Goal: Task Accomplishment & Management: Use online tool/utility

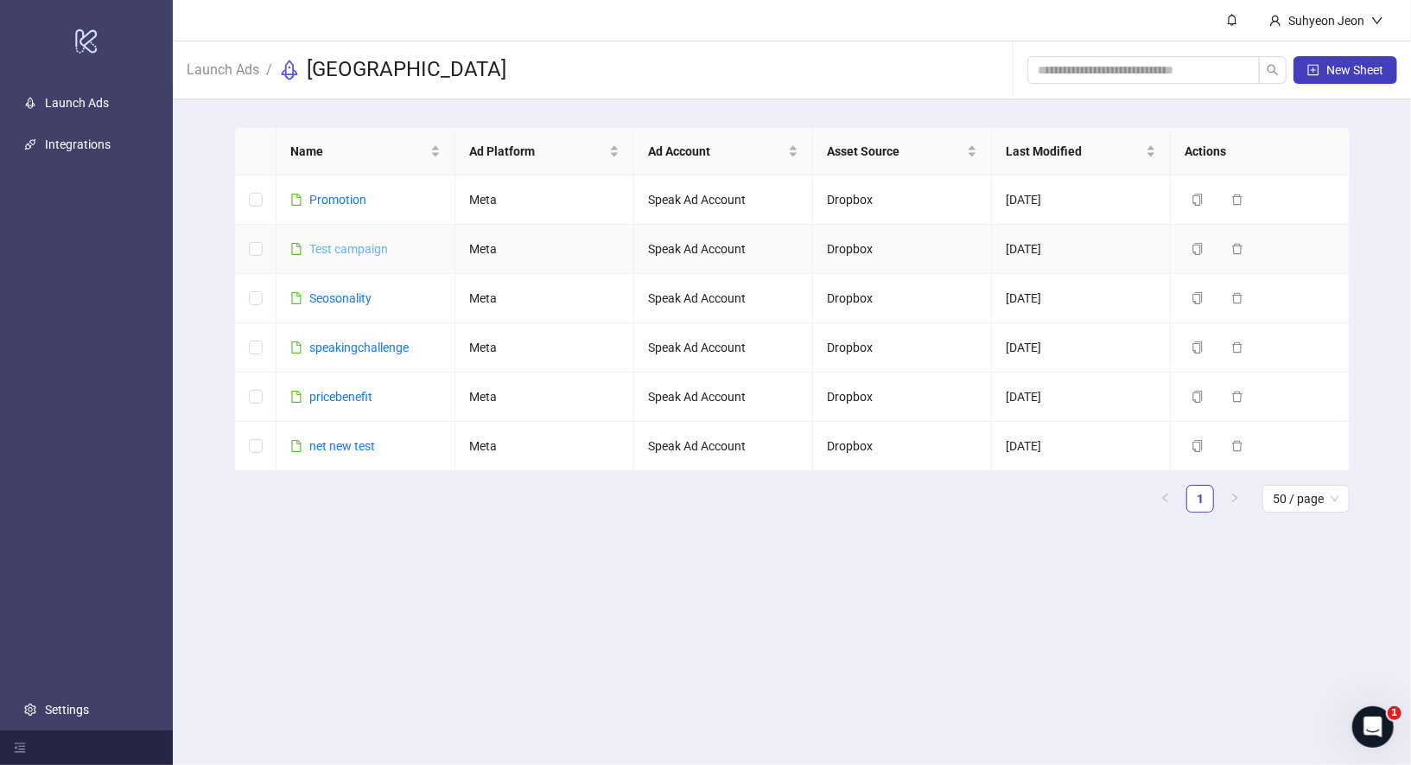
click at [357, 247] on link "Test campaign" at bounding box center [348, 249] width 79 height 14
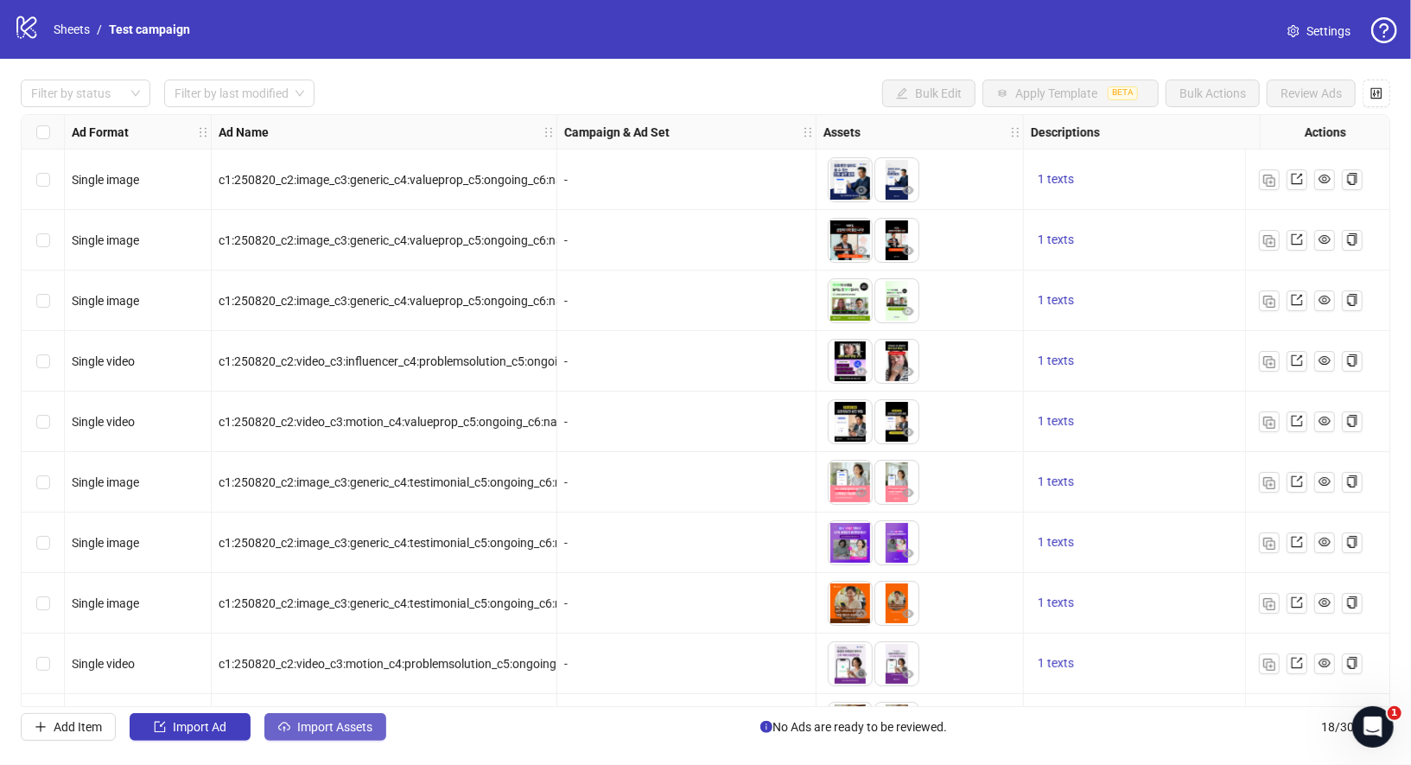
click at [361, 723] on span "Import Assets" at bounding box center [334, 727] width 75 height 14
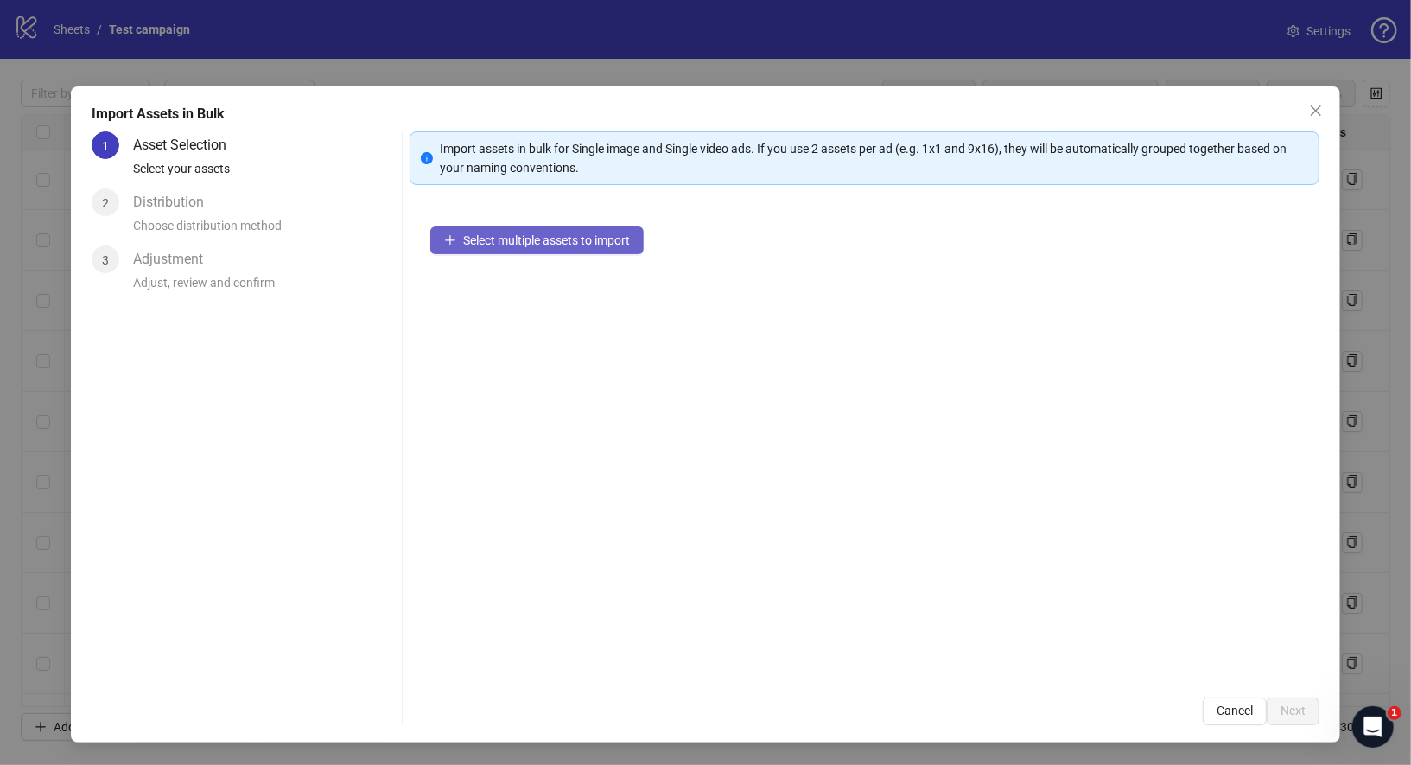
click at [542, 235] on span "Select multiple assets to import" at bounding box center [546, 240] width 167 height 14
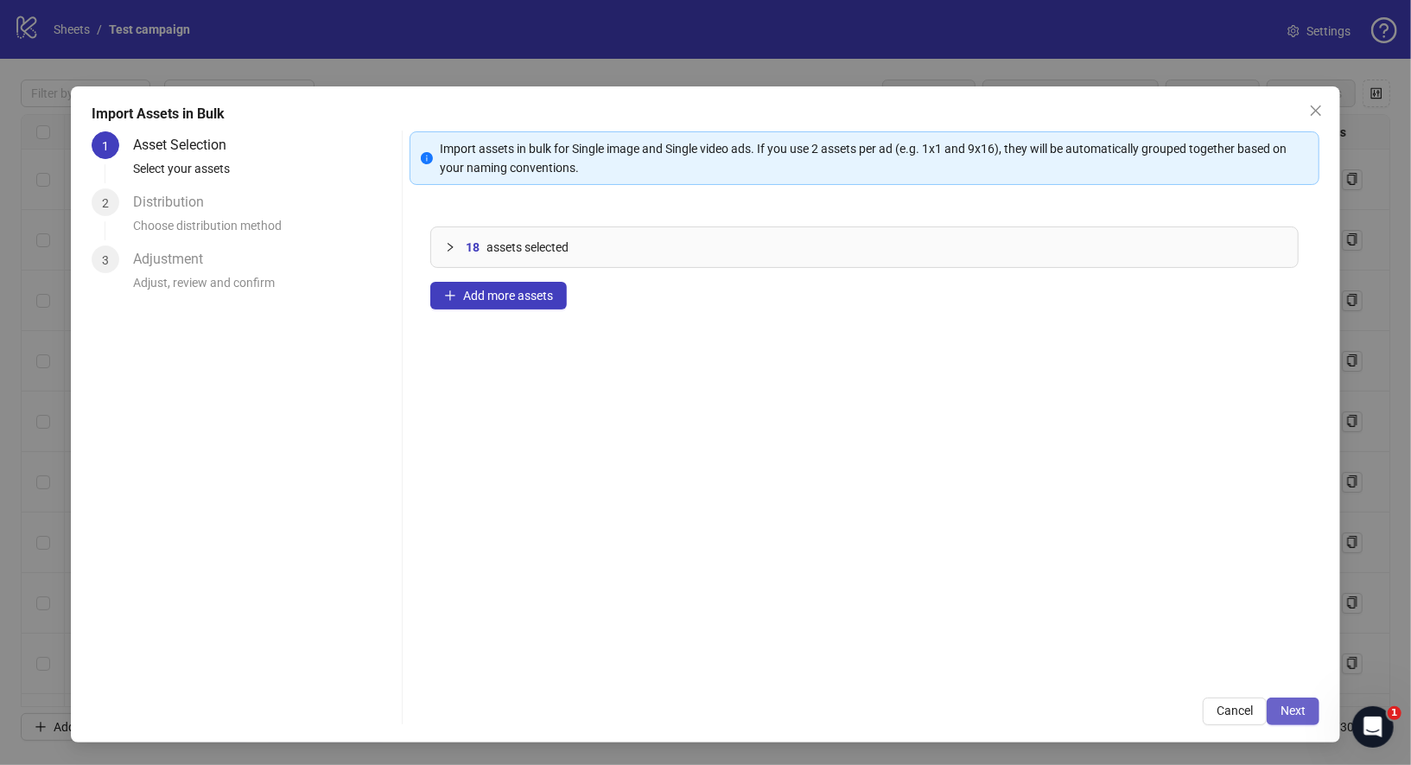
click at [1291, 714] on span "Next" at bounding box center [1292, 710] width 25 height 14
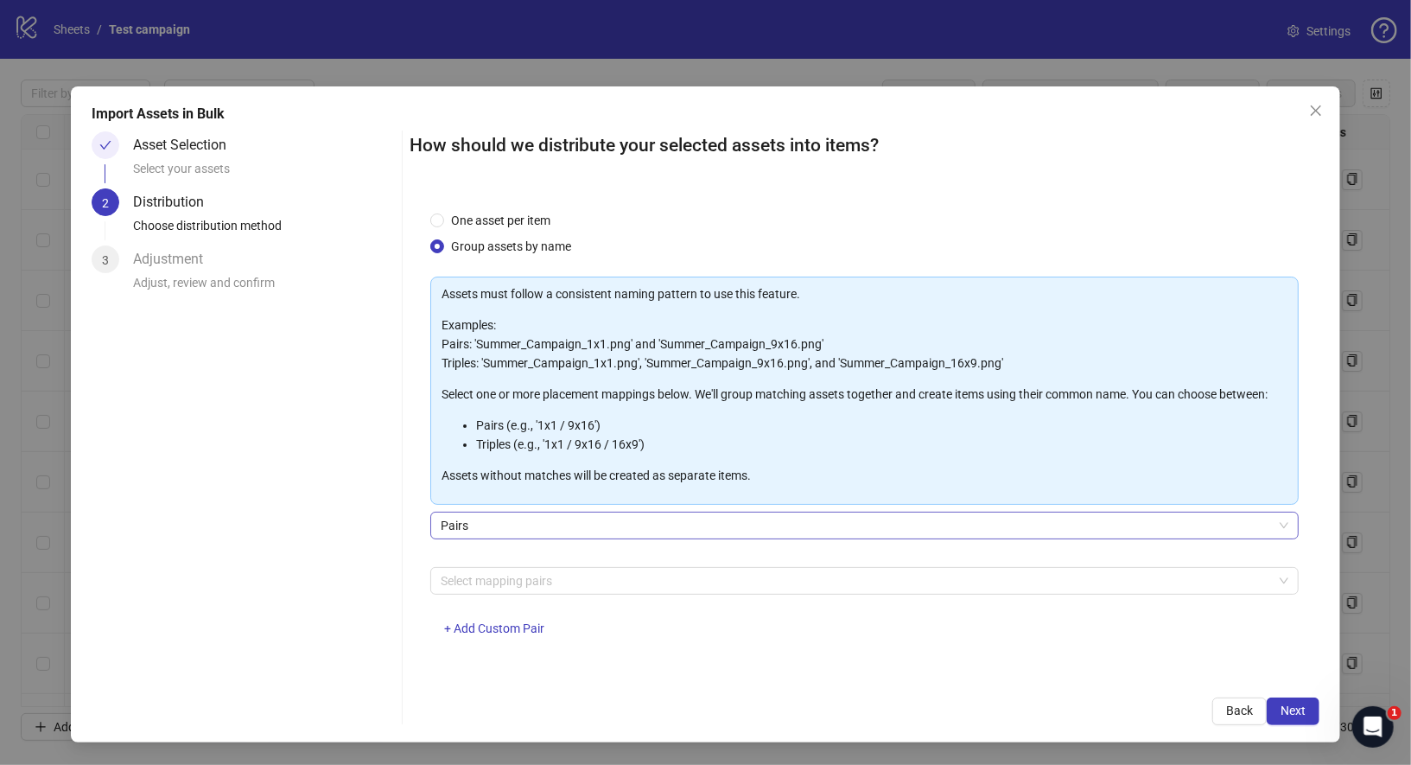
click at [527, 524] on span "Pairs" at bounding box center [865, 525] width 848 height 26
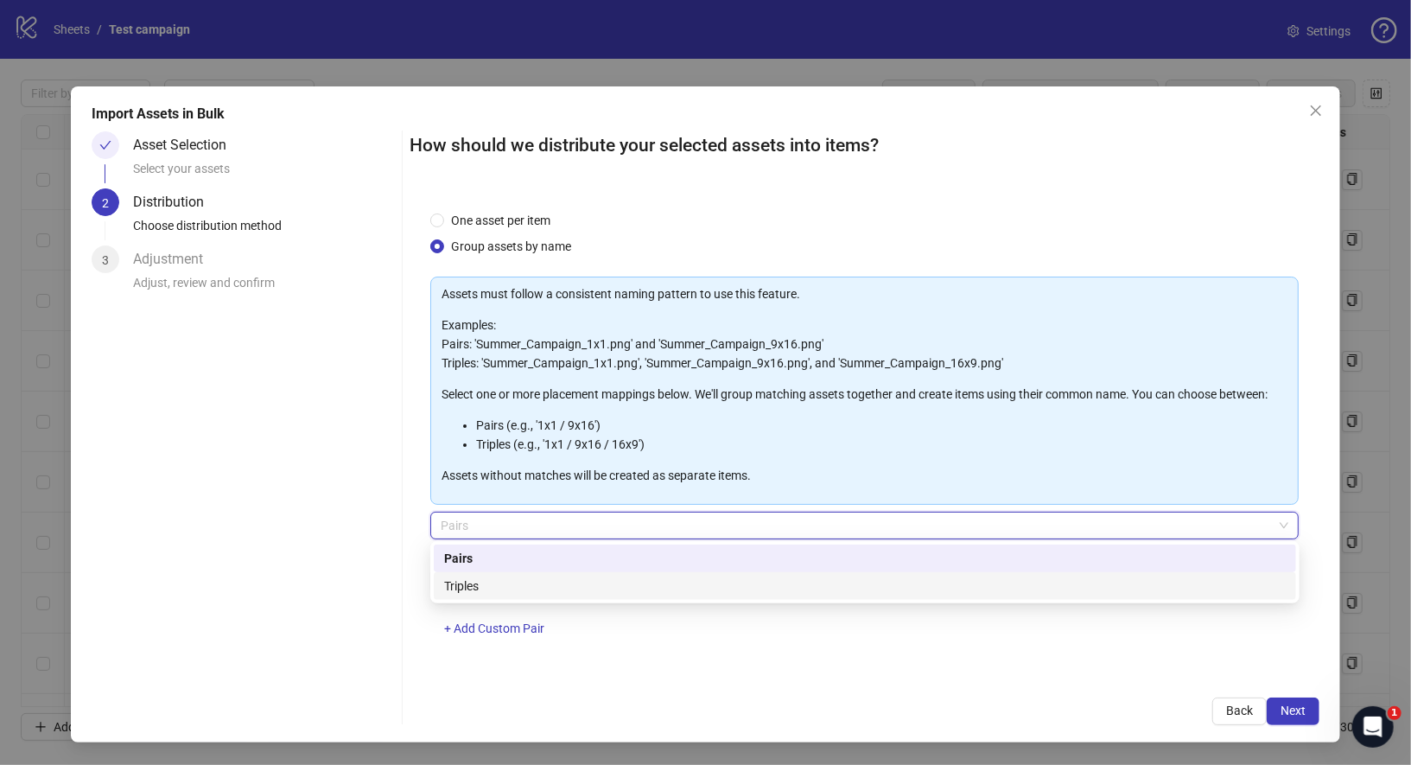
click at [505, 575] on div "Triples" at bounding box center [865, 586] width 862 height 28
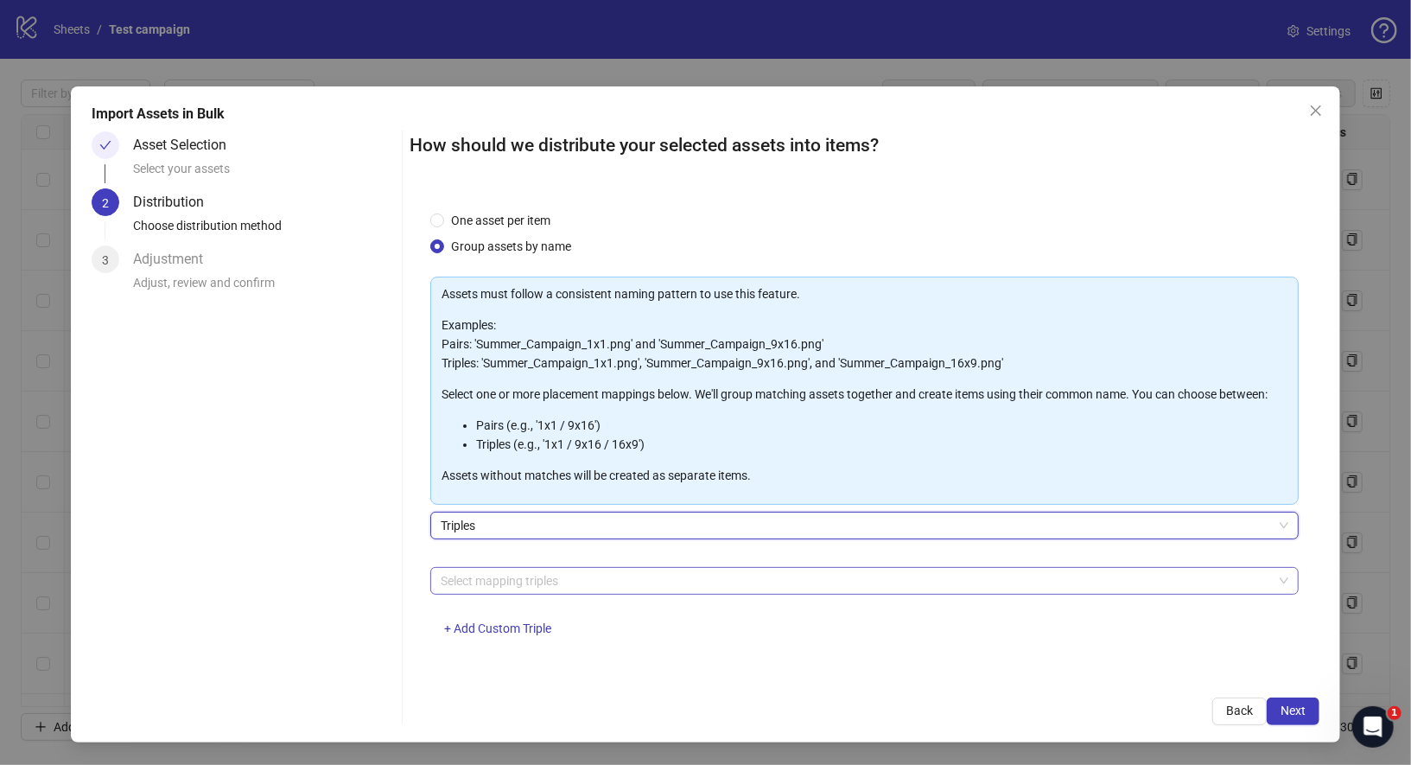
click at [505, 592] on div "Select mapping triples" at bounding box center [864, 581] width 869 height 28
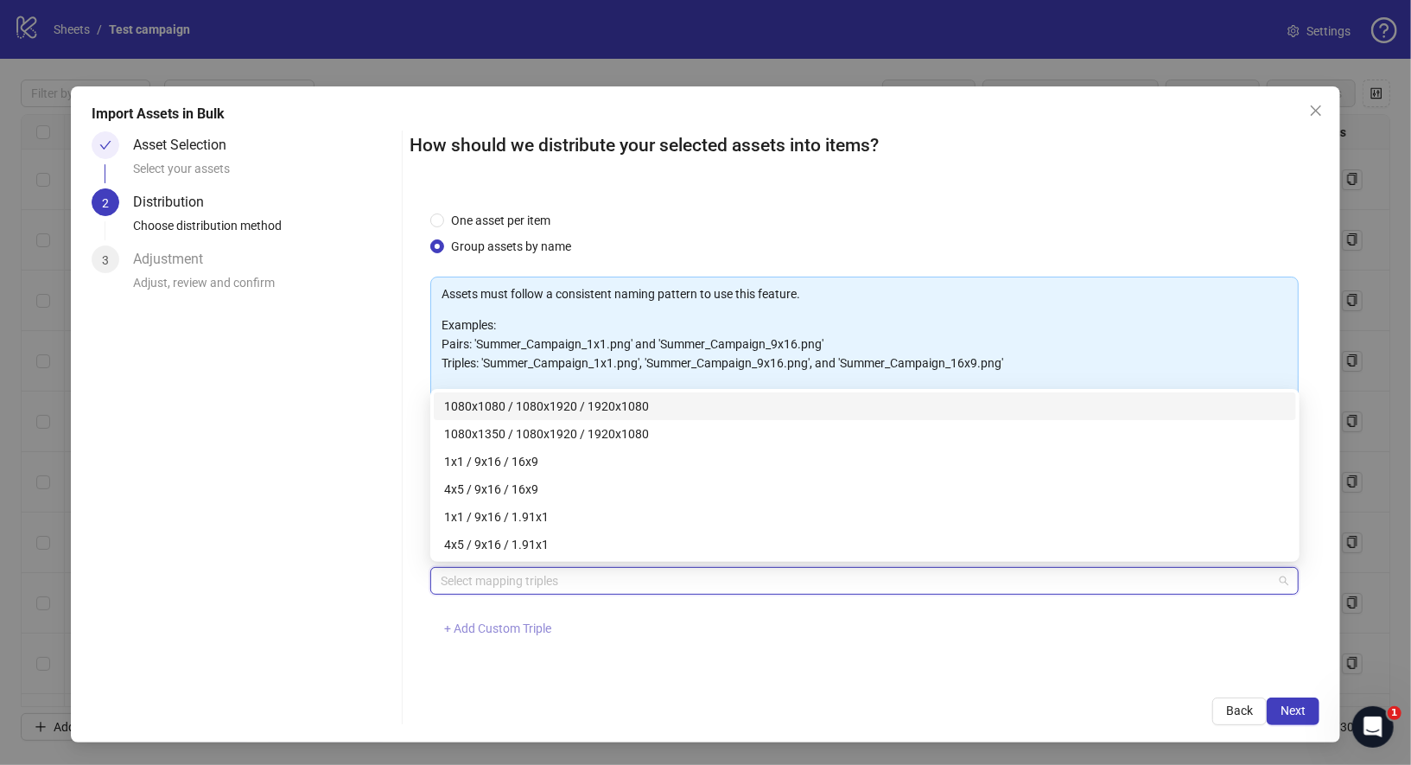
click at [507, 629] on span "+ Add Custom Triple" at bounding box center [497, 628] width 107 height 14
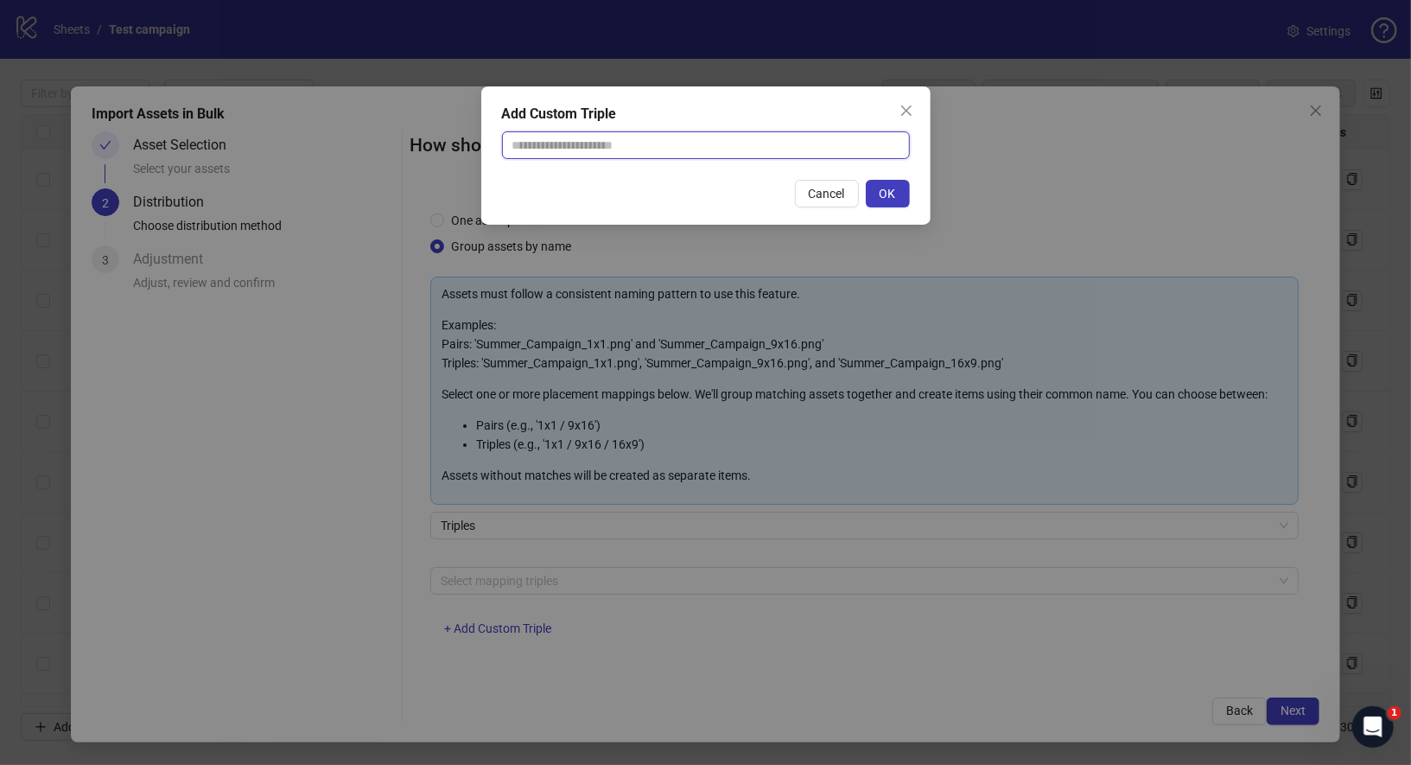
click at [606, 150] on input "text" at bounding box center [706, 145] width 408 height 28
paste input "**********"
type input "**********"
click at [879, 196] on button "OK" at bounding box center [888, 194] width 44 height 28
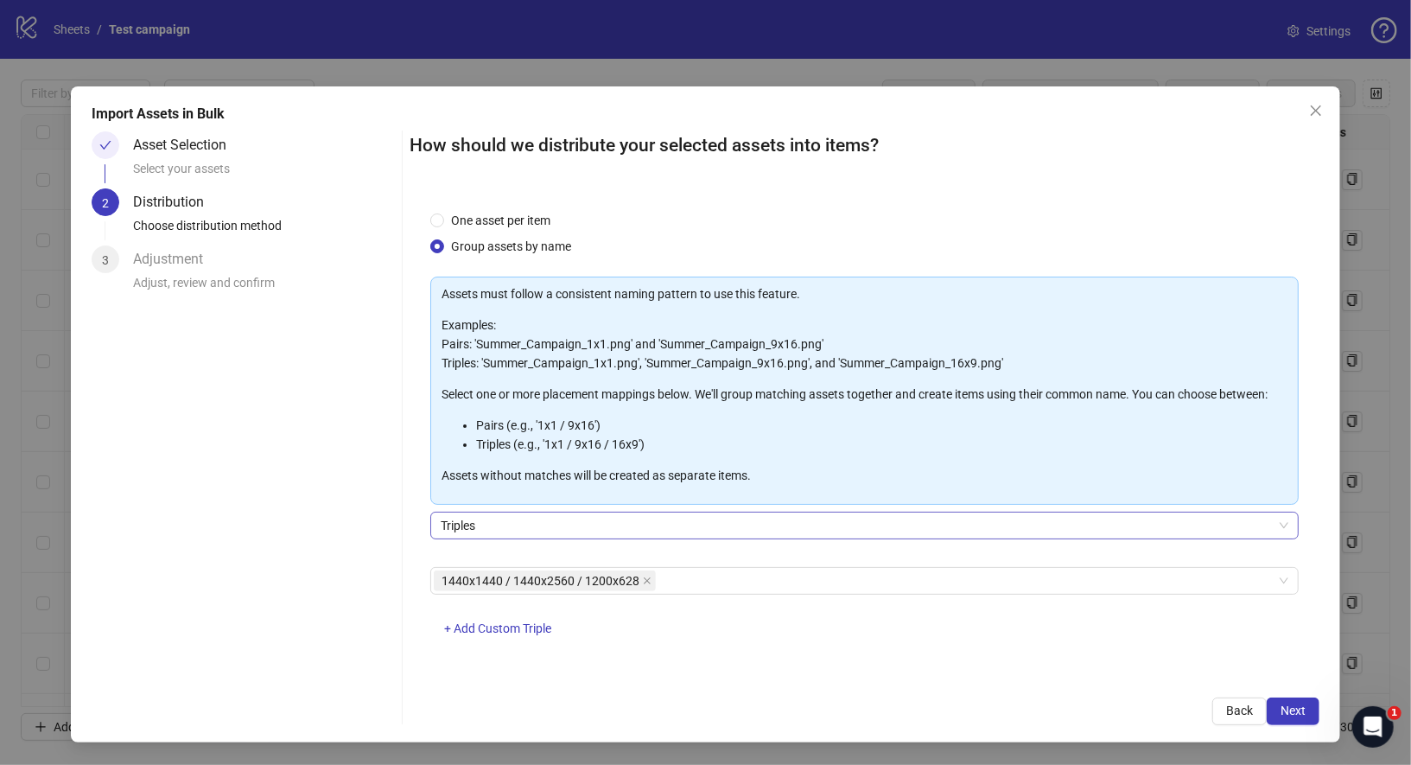
click at [545, 529] on span "Triples" at bounding box center [865, 525] width 848 height 26
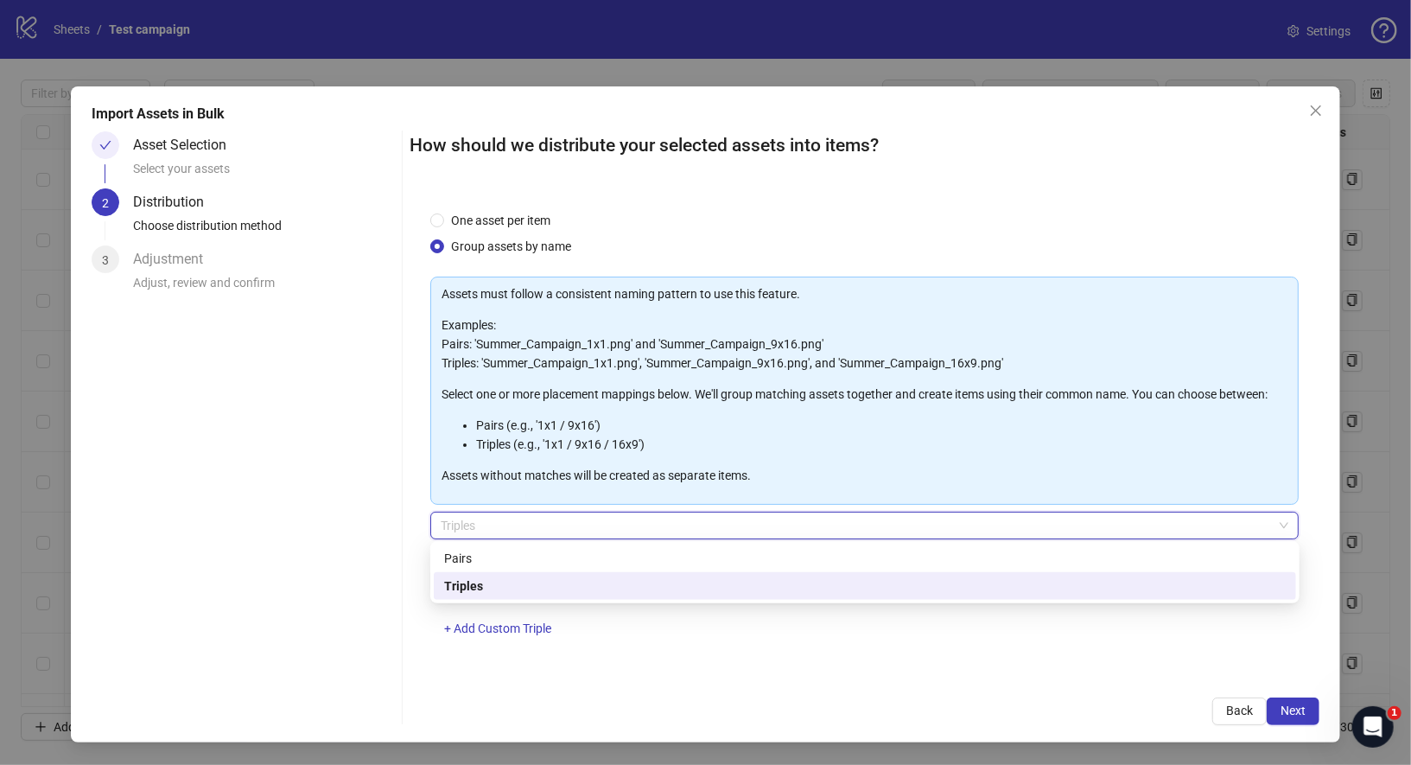
click at [704, 665] on div "One asset per item Group assets by name Assets must follow a consistent naming …" at bounding box center [865, 433] width 911 height 486
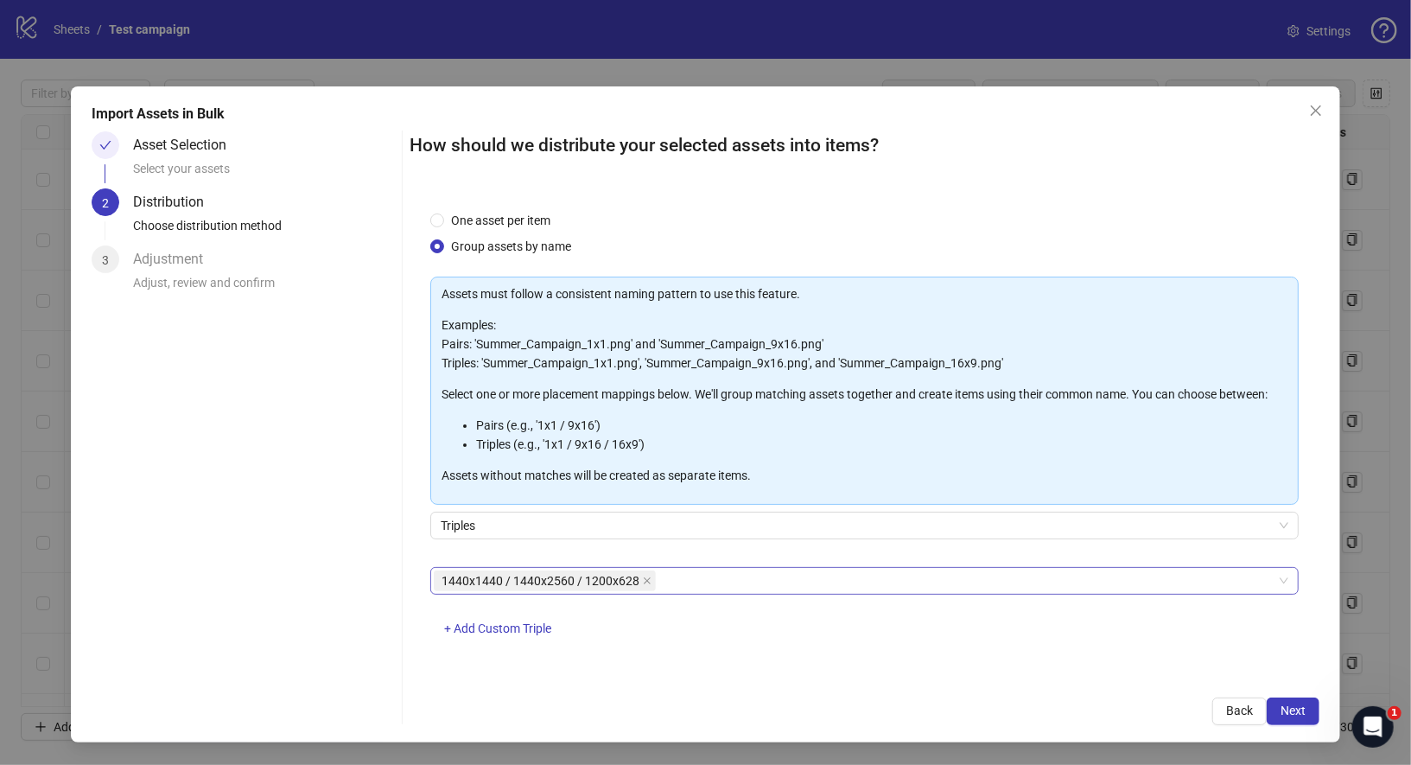
click at [704, 587] on div "1440x1440 / 1440x2560 / 1200x628" at bounding box center [856, 580] width 844 height 24
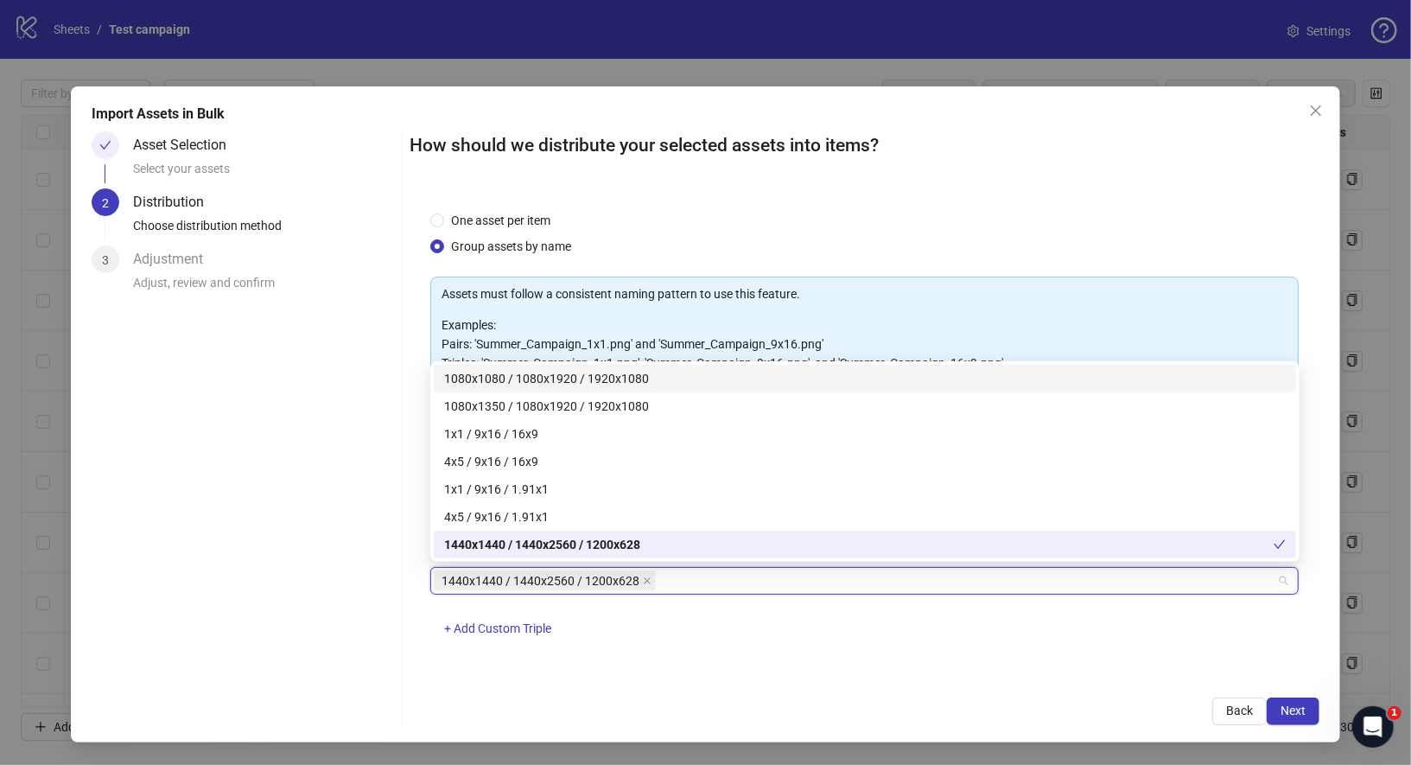
click at [455, 604] on div "1440x1440 / 1440x2560 / 1200x628 + Add Custom Triple" at bounding box center [864, 612] width 869 height 90
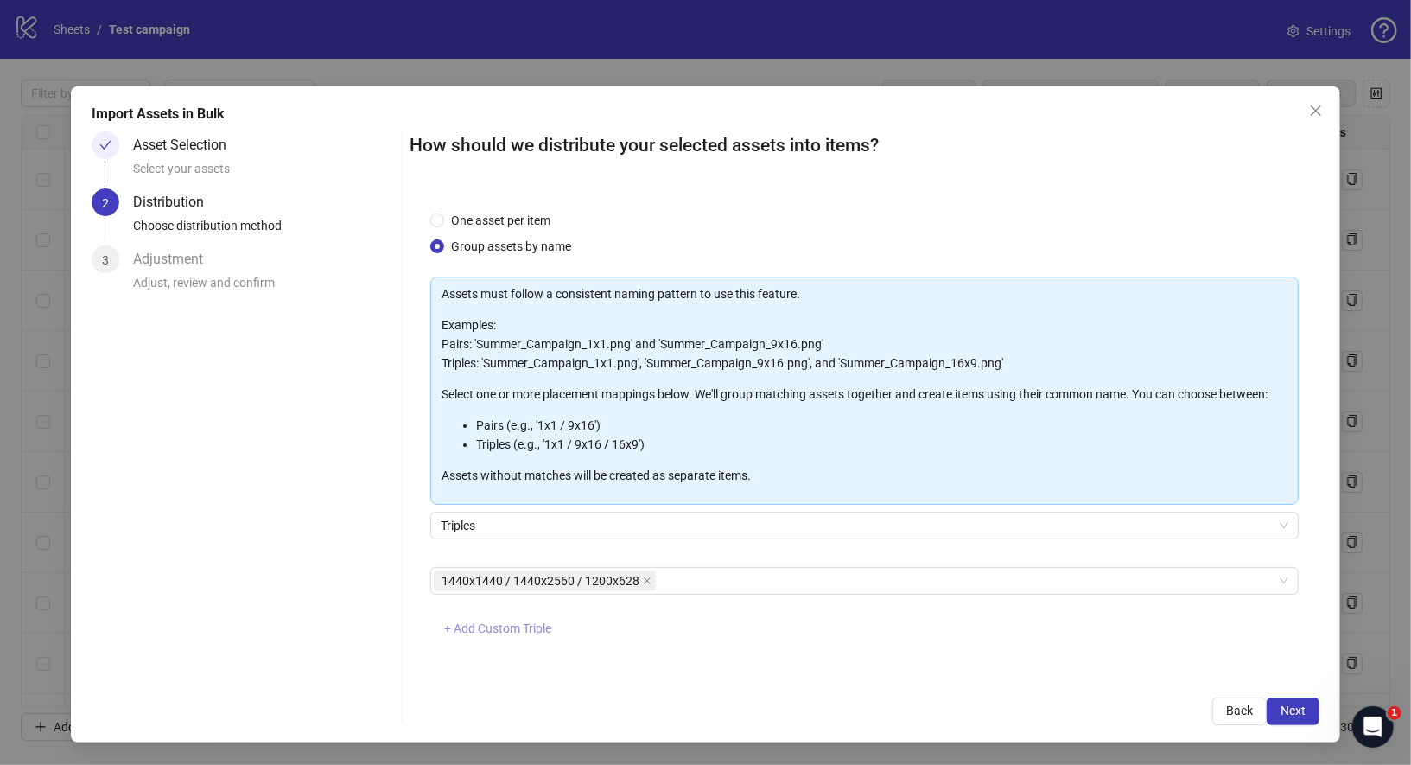
click at [460, 621] on span "+ Add Custom Triple" at bounding box center [497, 628] width 107 height 14
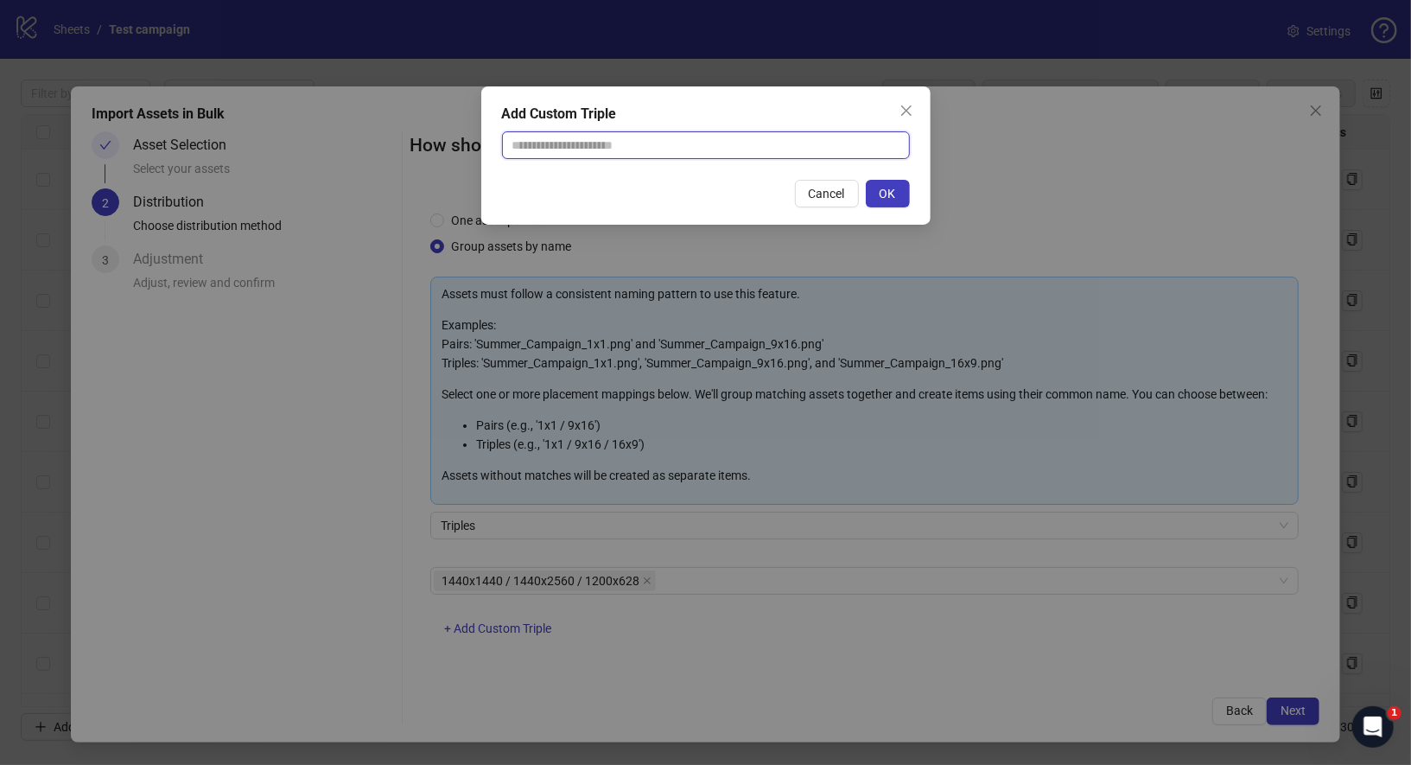
click at [643, 156] on input "text" at bounding box center [706, 145] width 408 height 28
paste input "**********"
type input "**********"
click at [891, 193] on span "OK" at bounding box center [888, 194] width 16 height 14
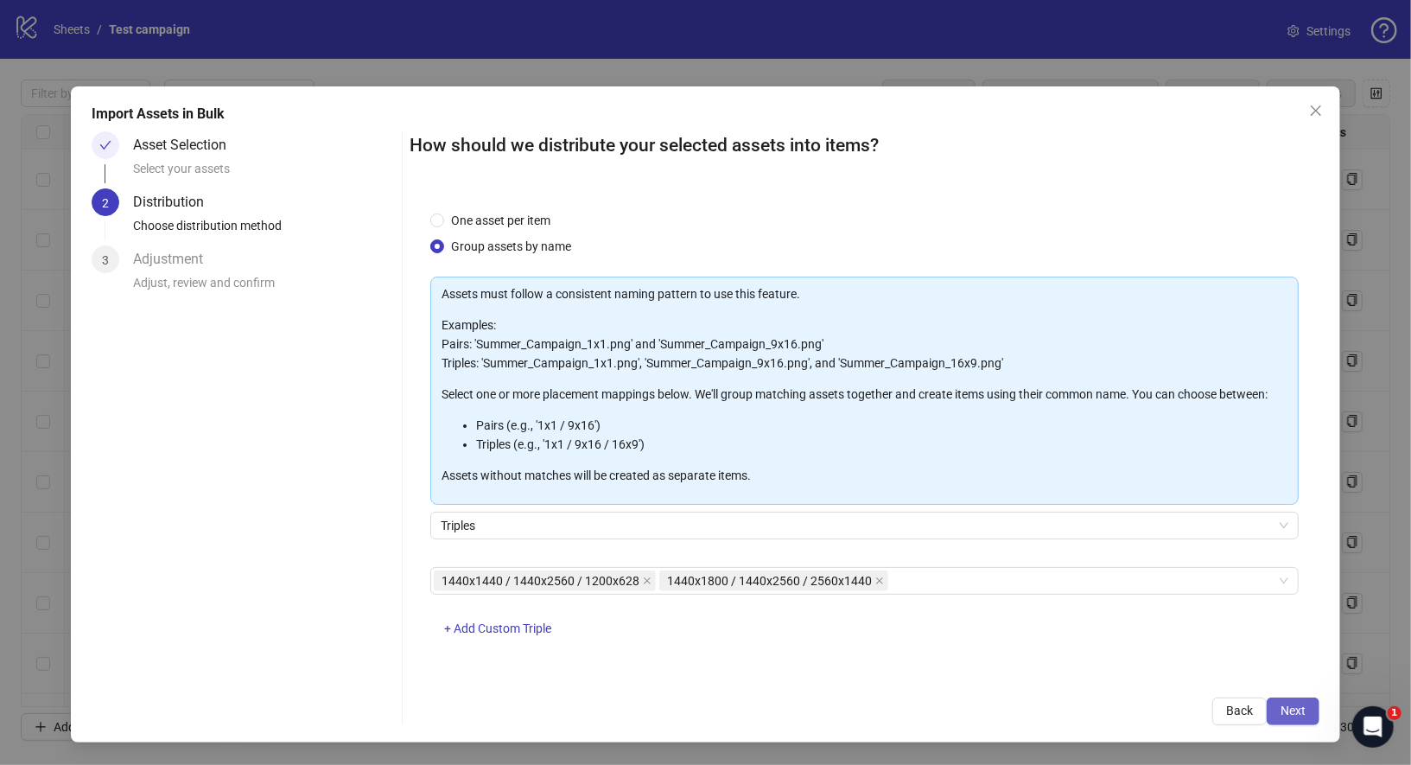
click at [1297, 704] on span "Next" at bounding box center [1292, 710] width 25 height 14
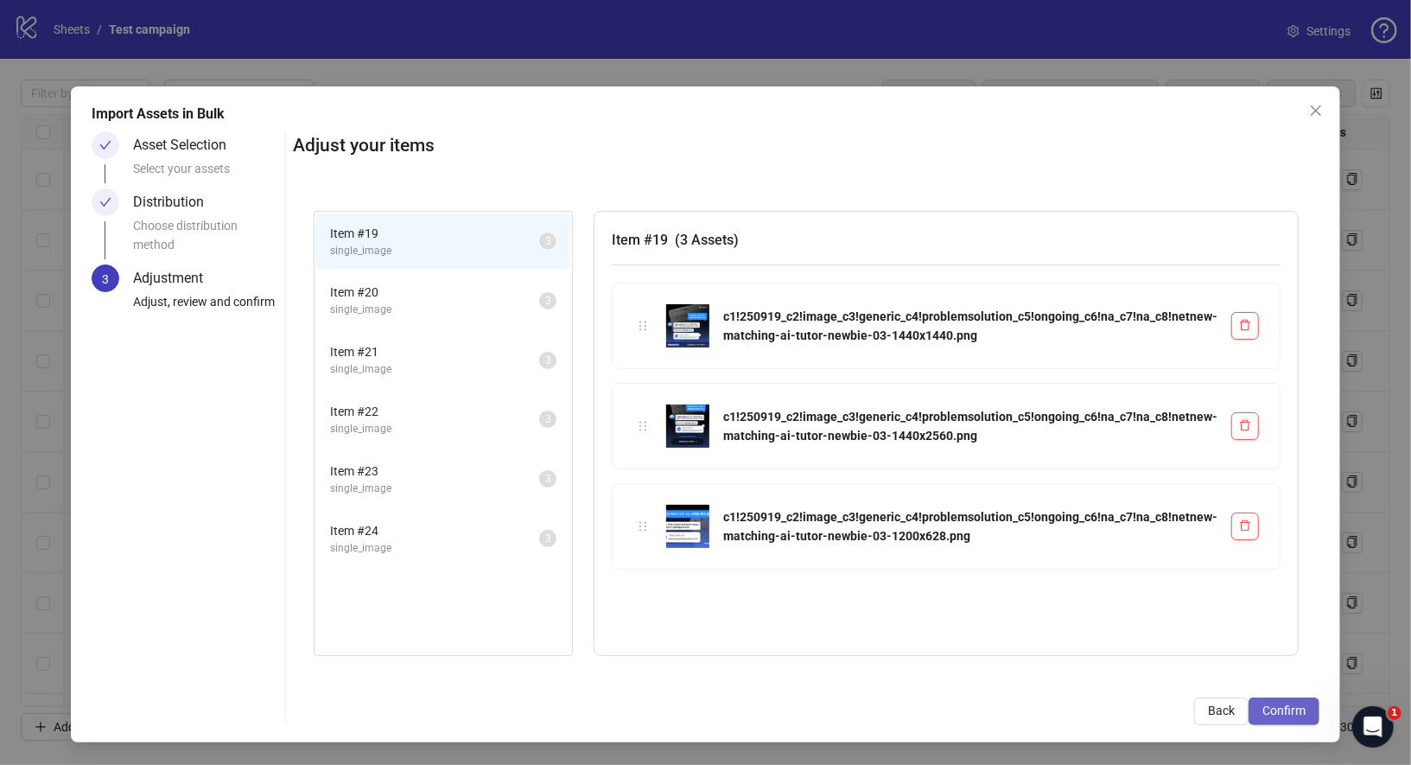
click at [1296, 720] on button "Confirm" at bounding box center [1283, 711] width 71 height 28
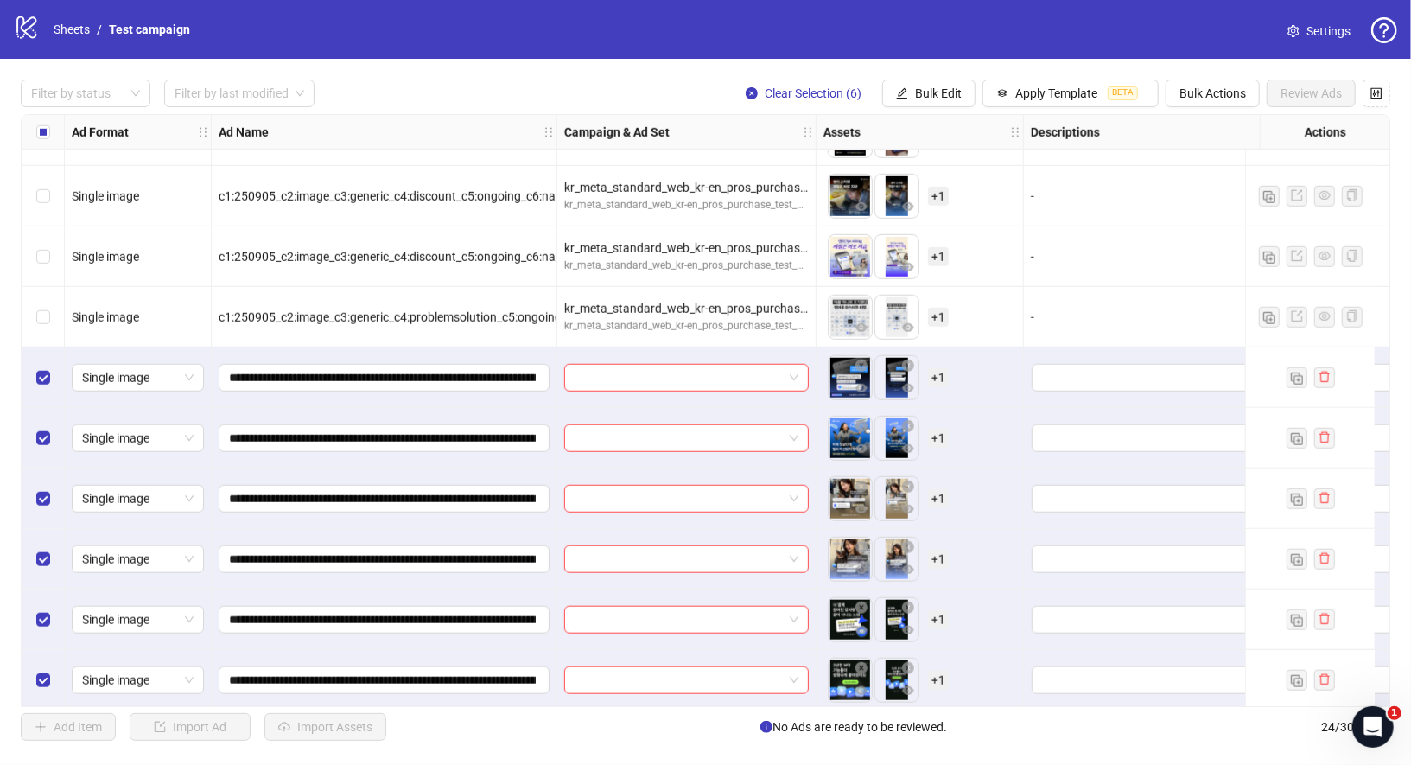
scroll to position [900, 0]
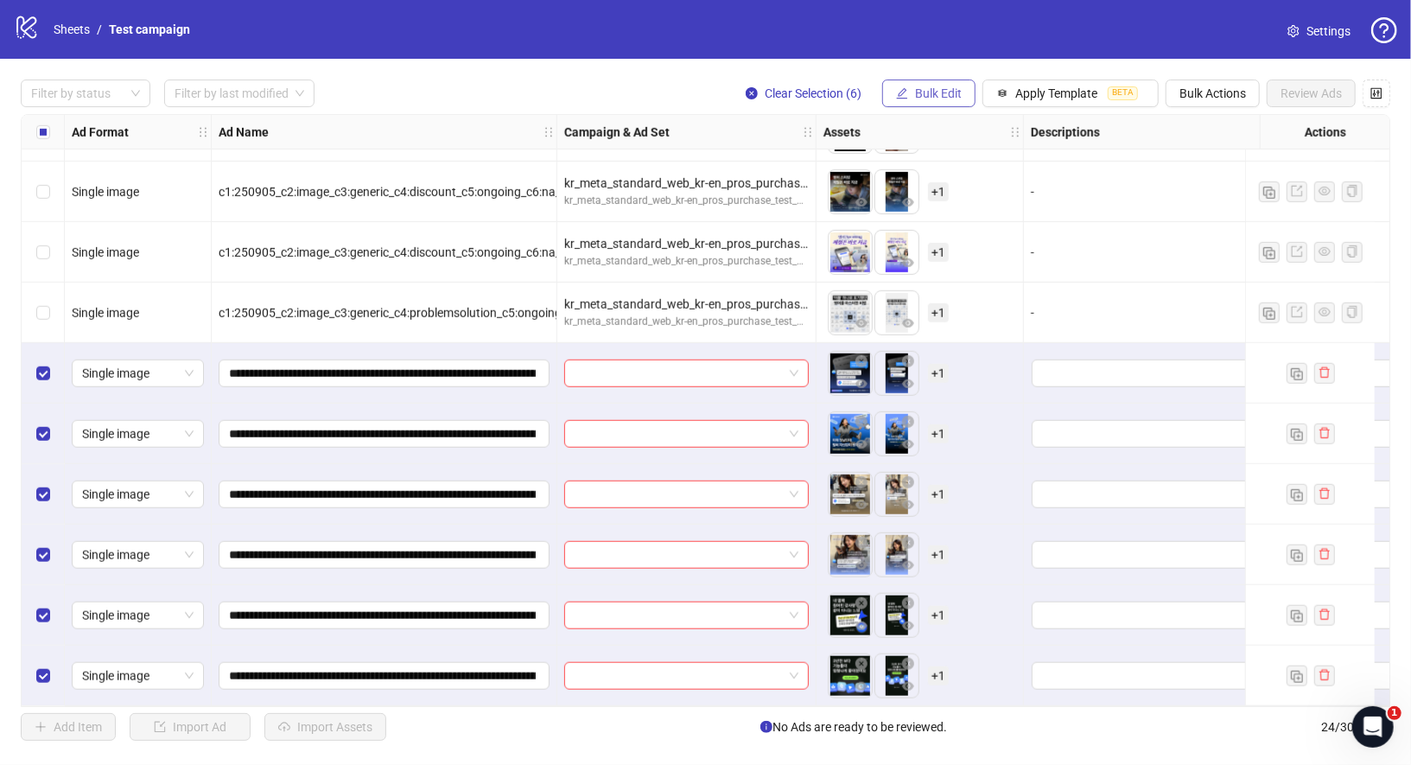
click at [940, 94] on span "Bulk Edit" at bounding box center [938, 93] width 47 height 14
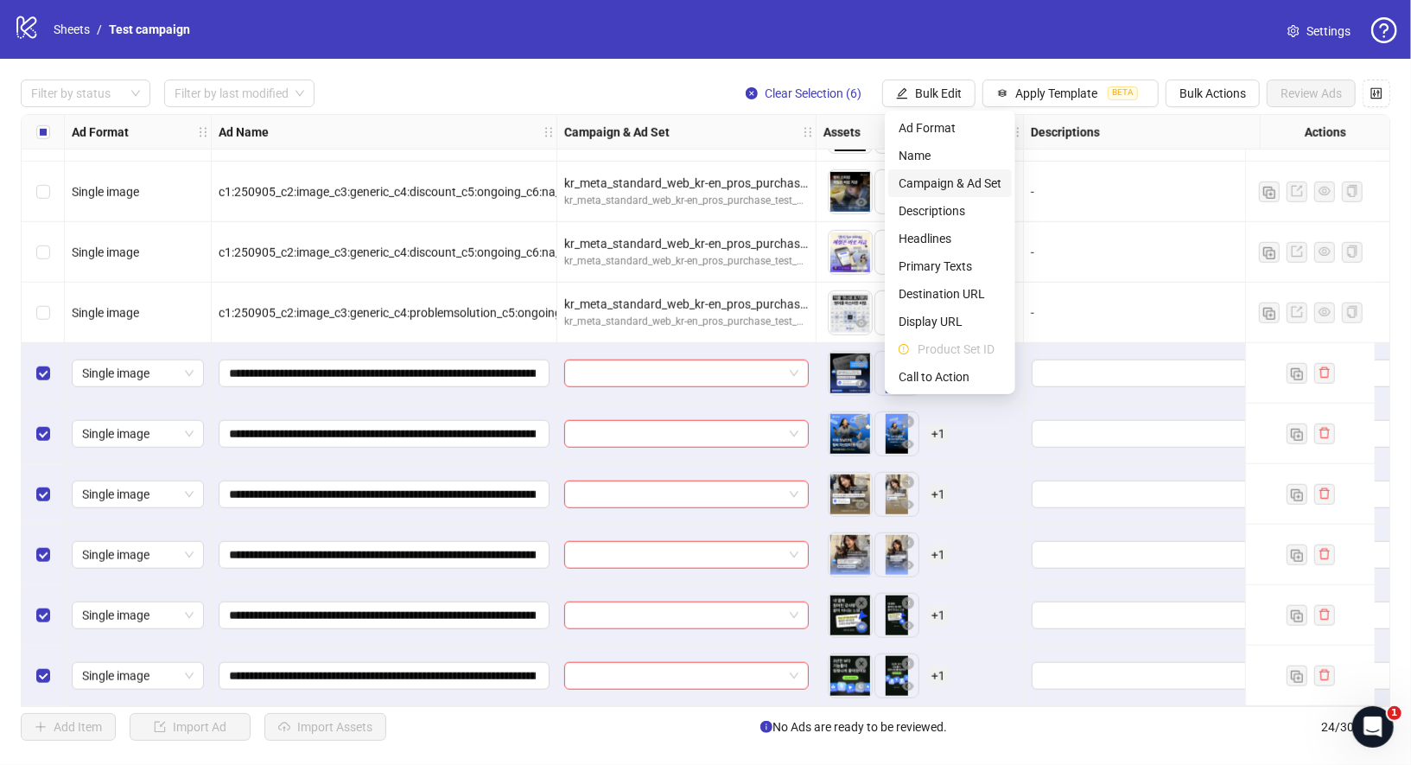
click at [968, 189] on span "Campaign & Ad Set" at bounding box center [950, 183] width 103 height 19
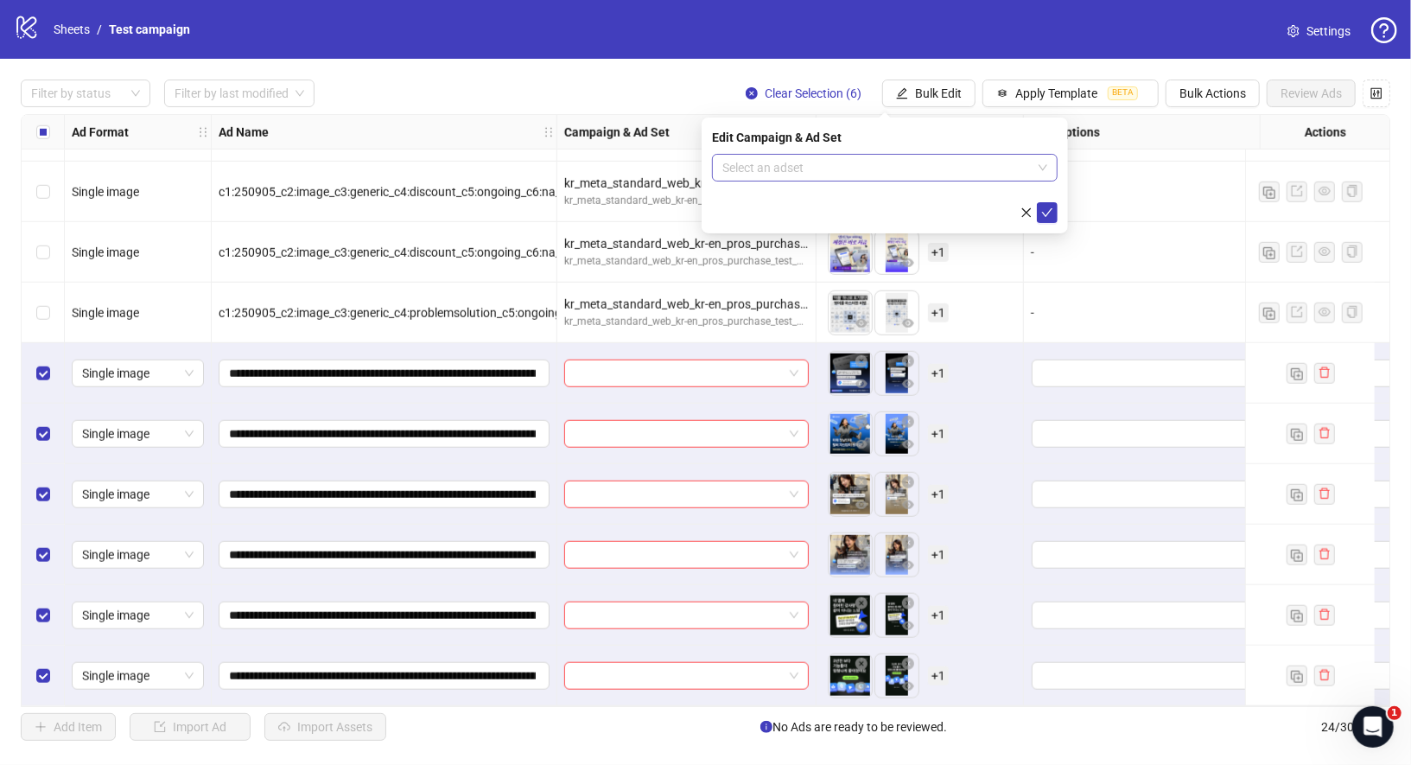
click at [933, 171] on input "search" at bounding box center [876, 168] width 309 height 26
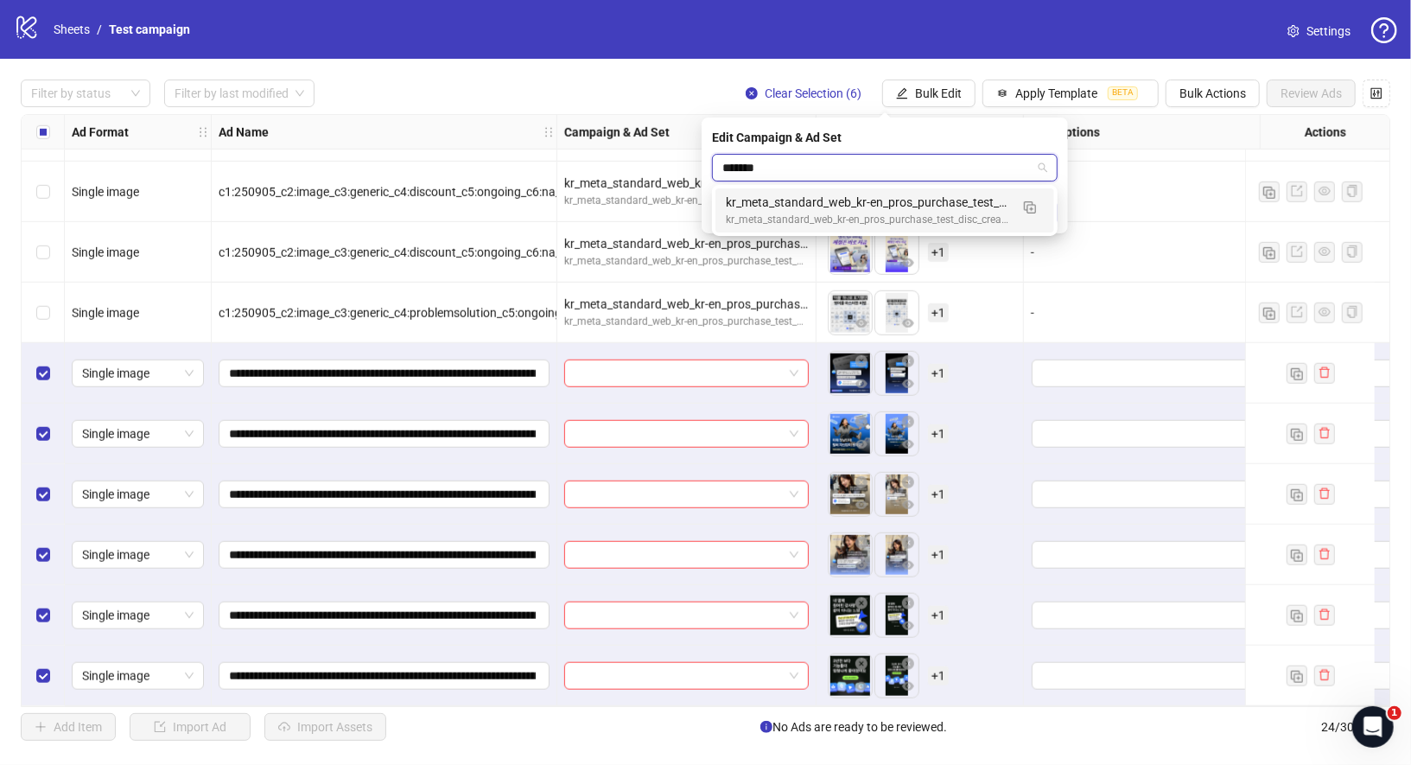
type input "********"
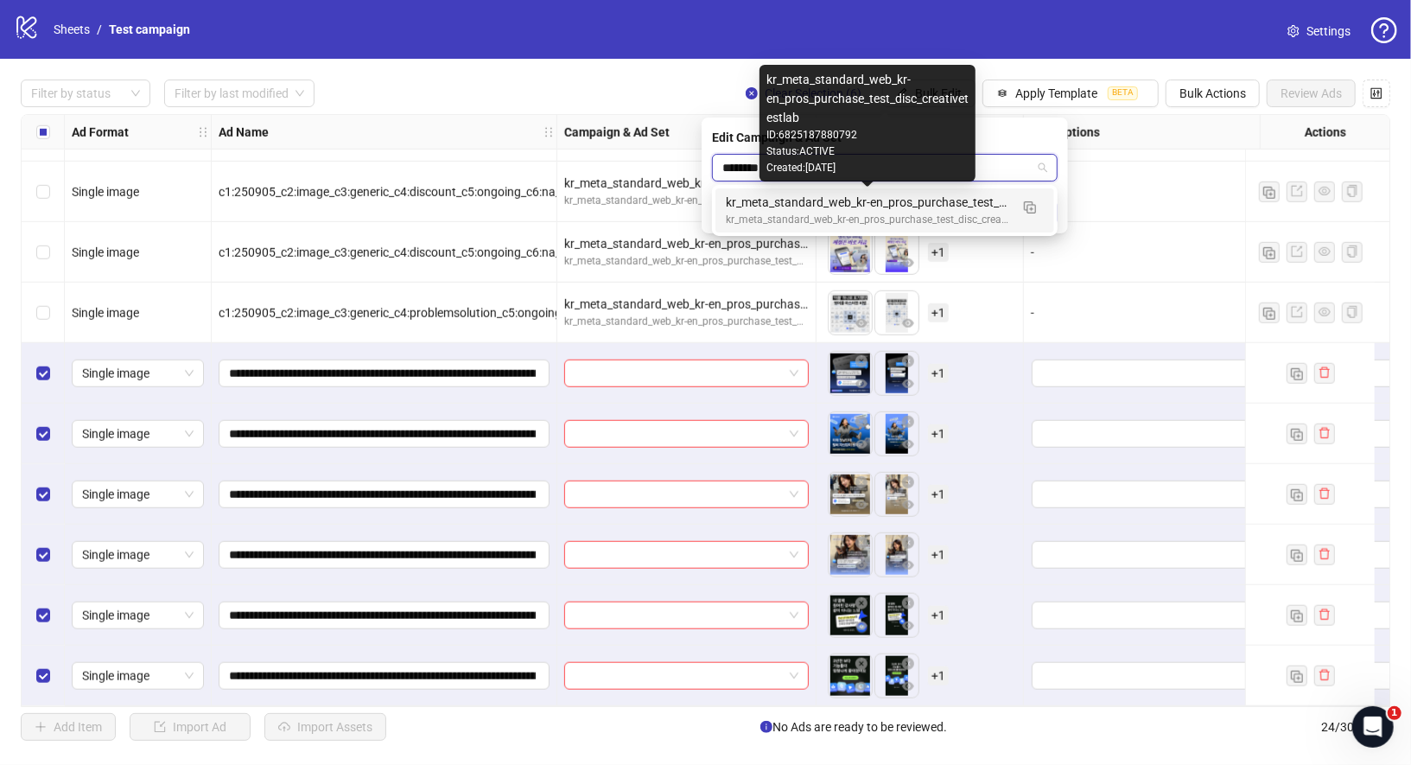
click at [839, 204] on div "kr_meta_standard_web_kr-en_pros_purchase_test_disc_creativetestlab" at bounding box center [867, 202] width 283 height 19
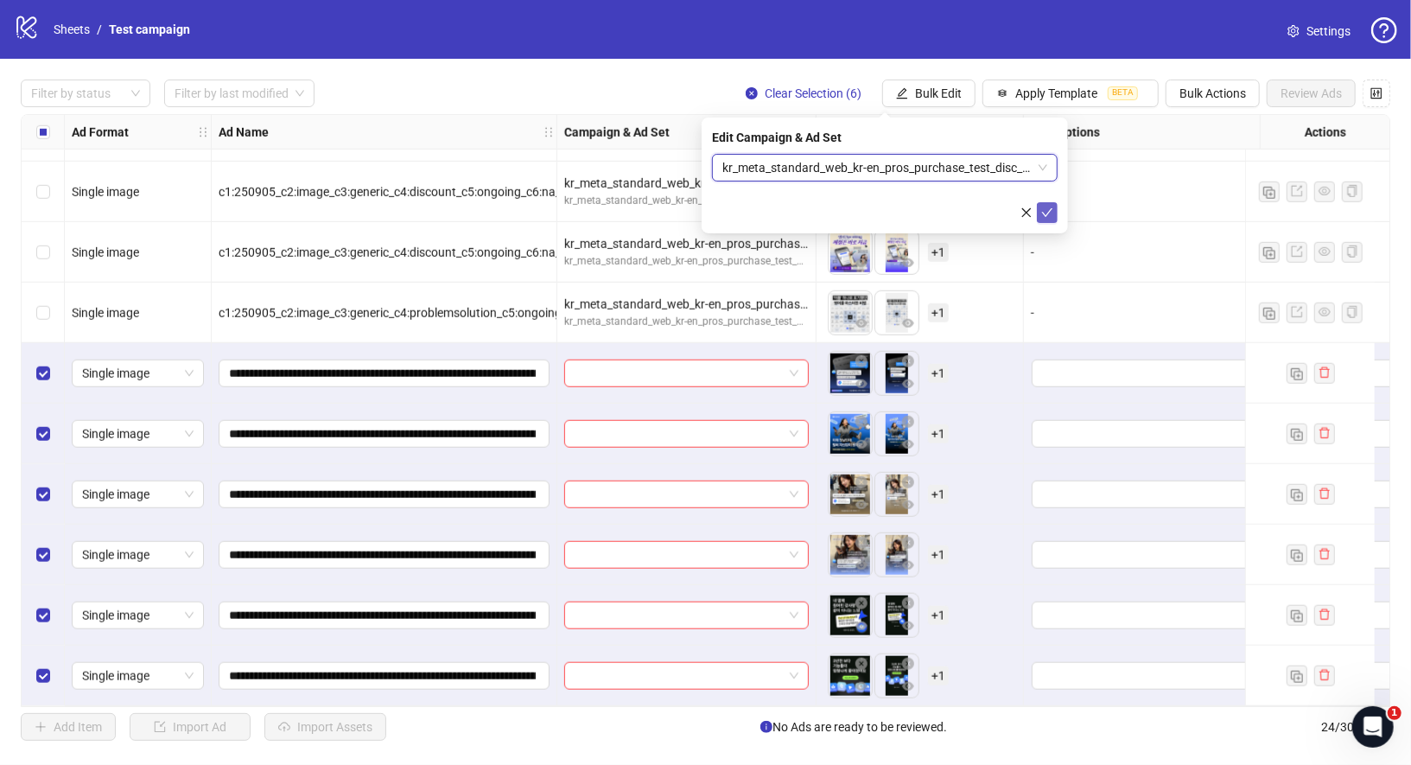
click at [1051, 209] on icon "check" at bounding box center [1047, 212] width 12 height 12
click at [934, 96] on span "Bulk Edit" at bounding box center [938, 93] width 47 height 14
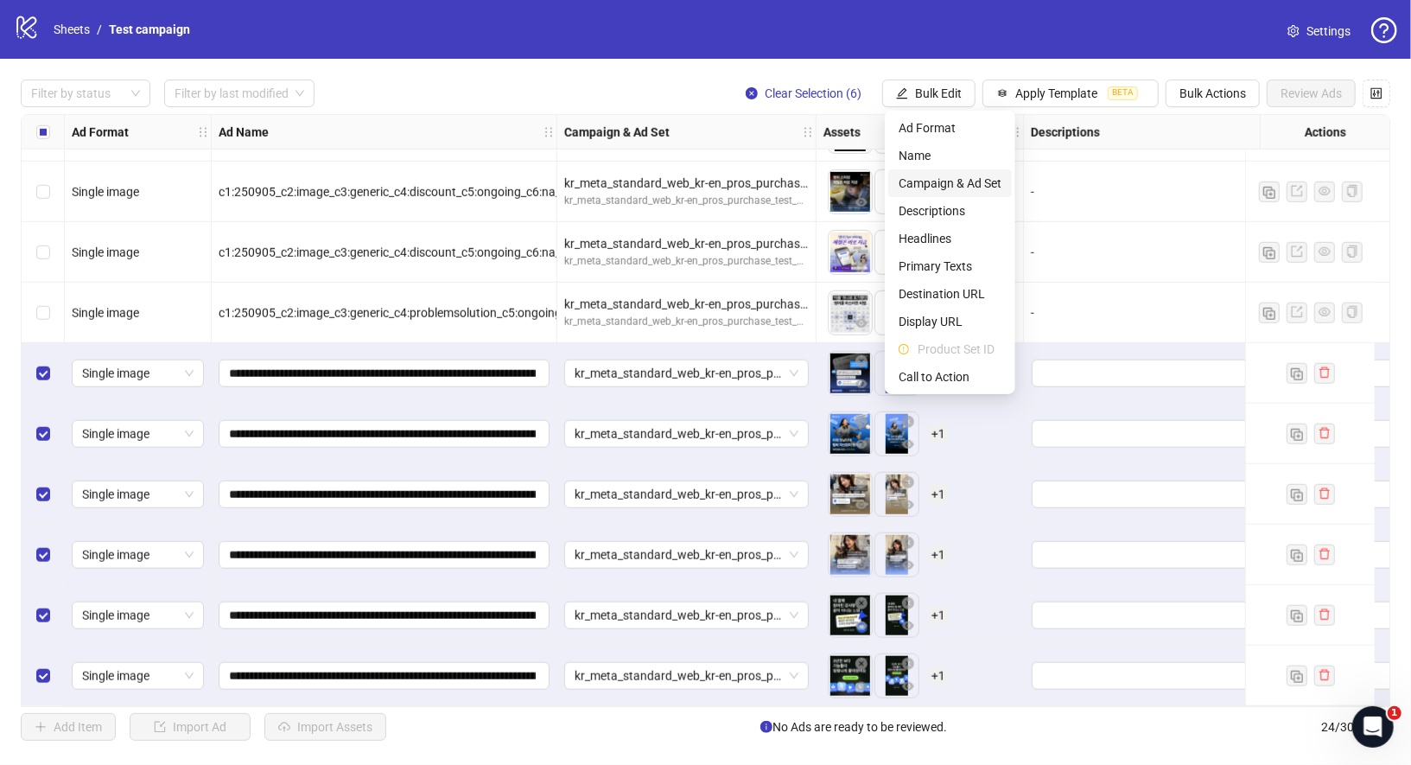
click at [937, 184] on span "Campaign & Ad Set" at bounding box center [950, 183] width 103 height 19
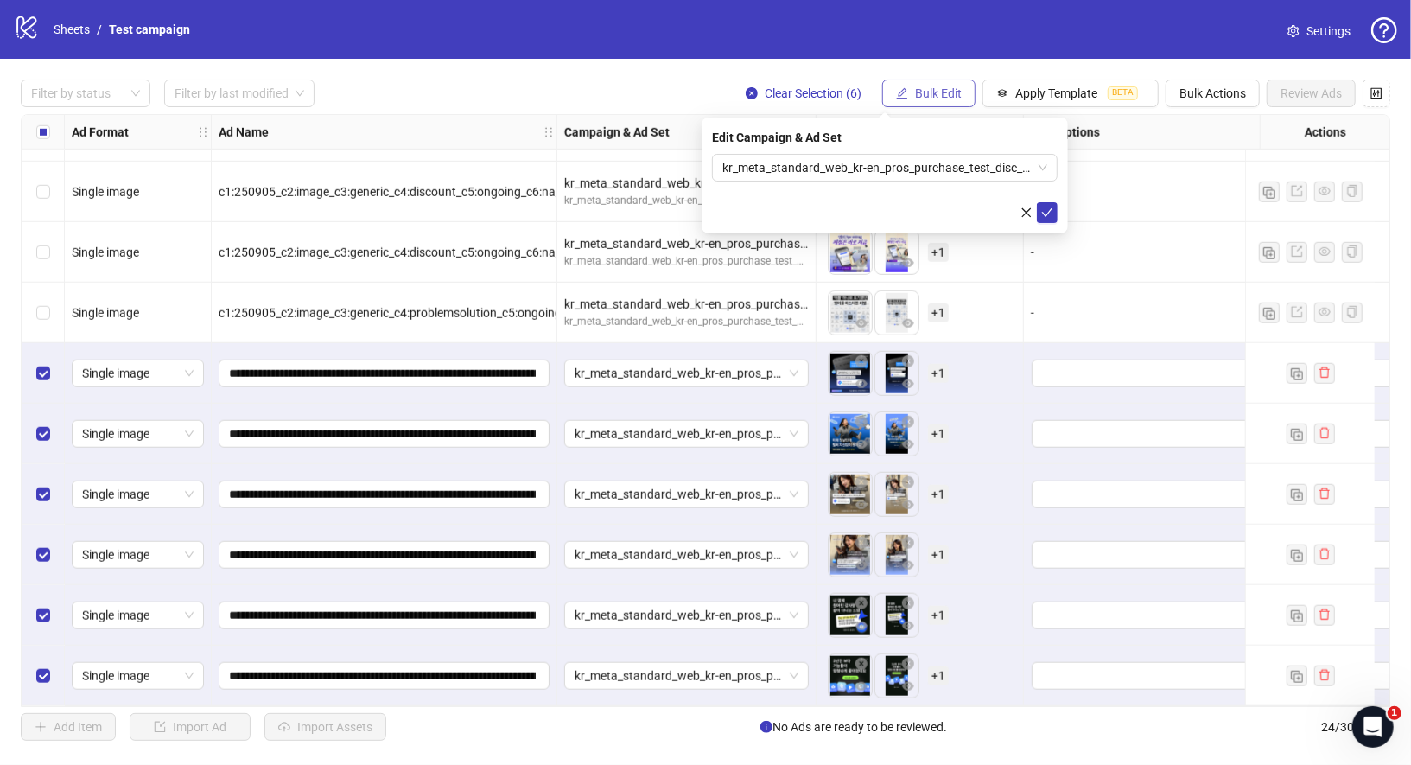
click at [925, 103] on button "Bulk Edit" at bounding box center [928, 93] width 93 height 28
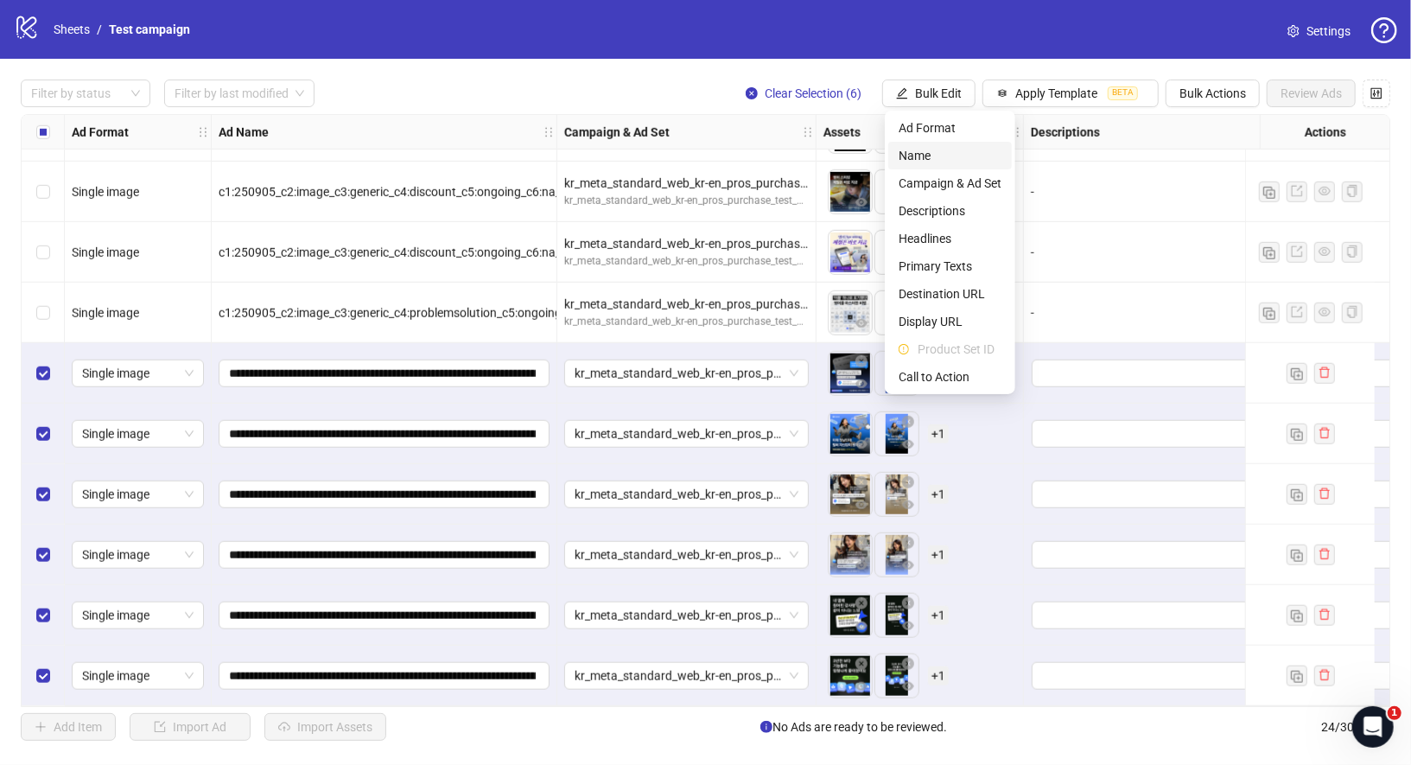
click at [924, 151] on span "Name" at bounding box center [950, 155] width 103 height 19
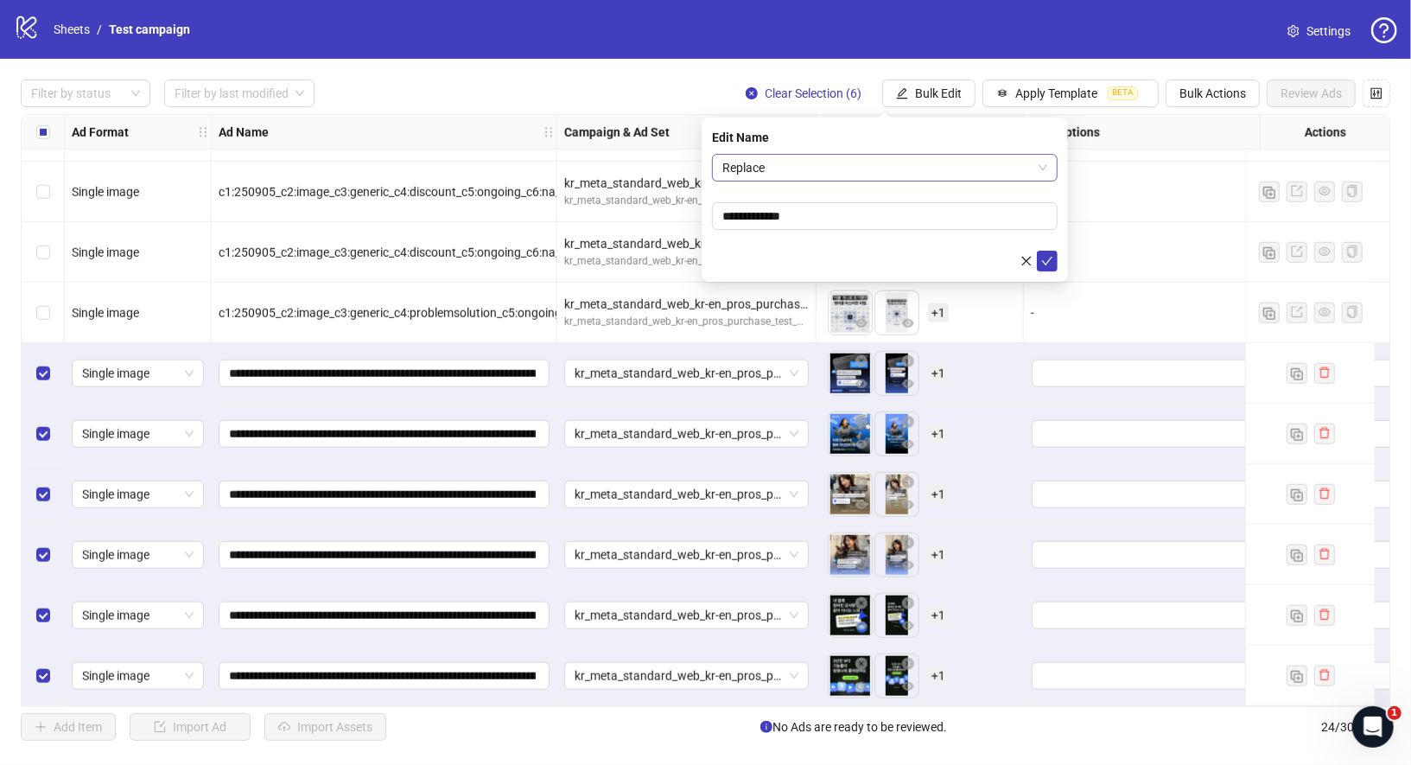
click at [826, 162] on span "Replace" at bounding box center [884, 168] width 325 height 26
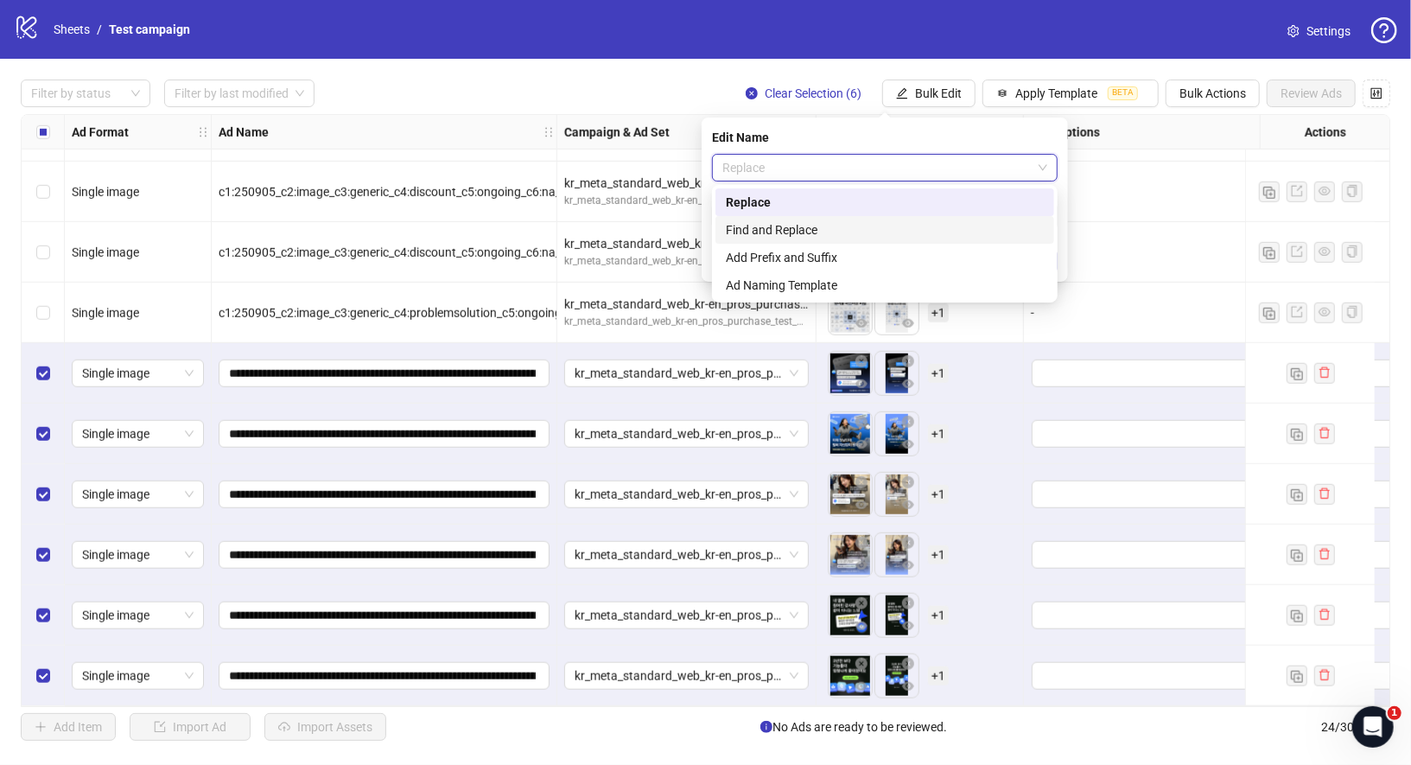
click at [787, 224] on div "Find and Replace" at bounding box center [885, 229] width 318 height 19
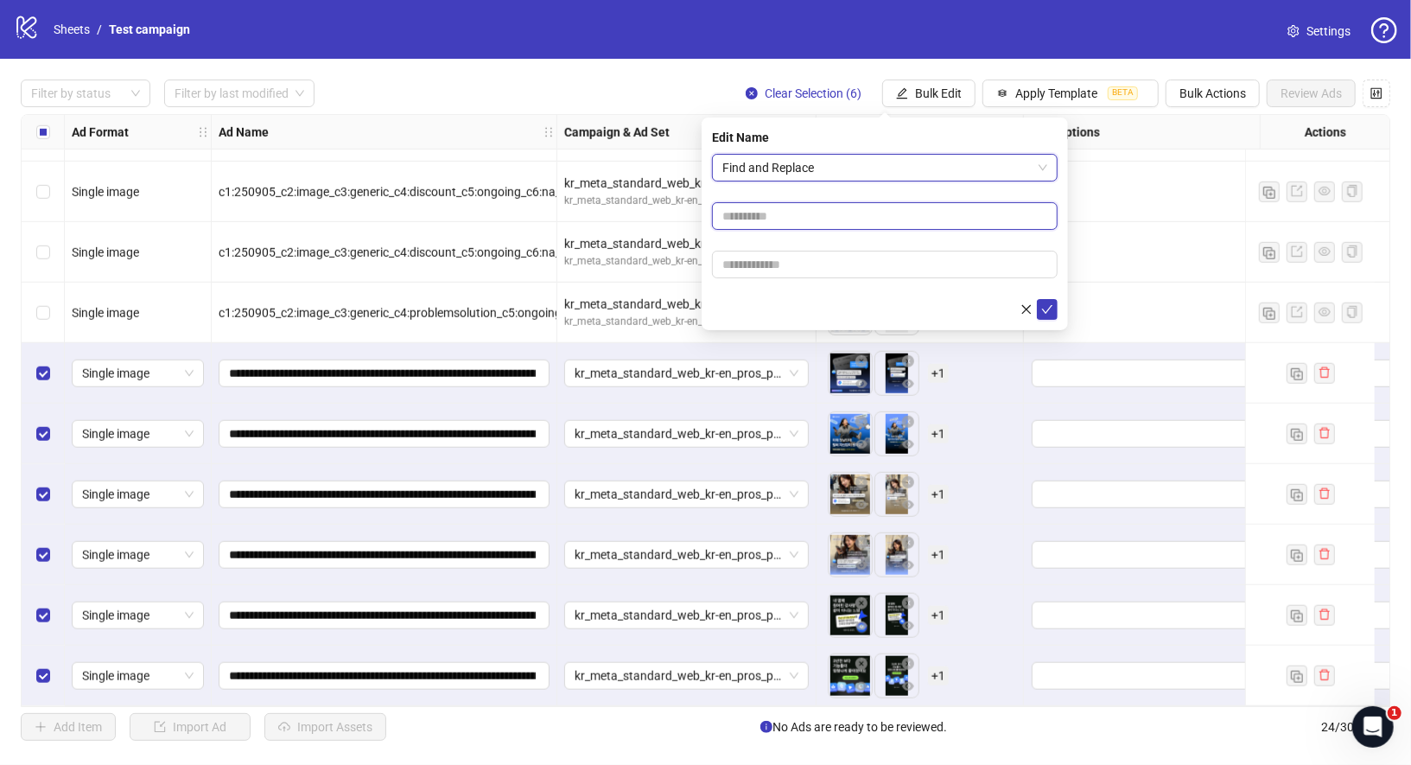
click at [820, 213] on input "text" at bounding box center [885, 216] width 346 height 28
type input "*"
click at [809, 269] on input "text" at bounding box center [885, 265] width 346 height 28
type input "*"
click at [1043, 315] on span "submit" at bounding box center [1047, 309] width 12 height 14
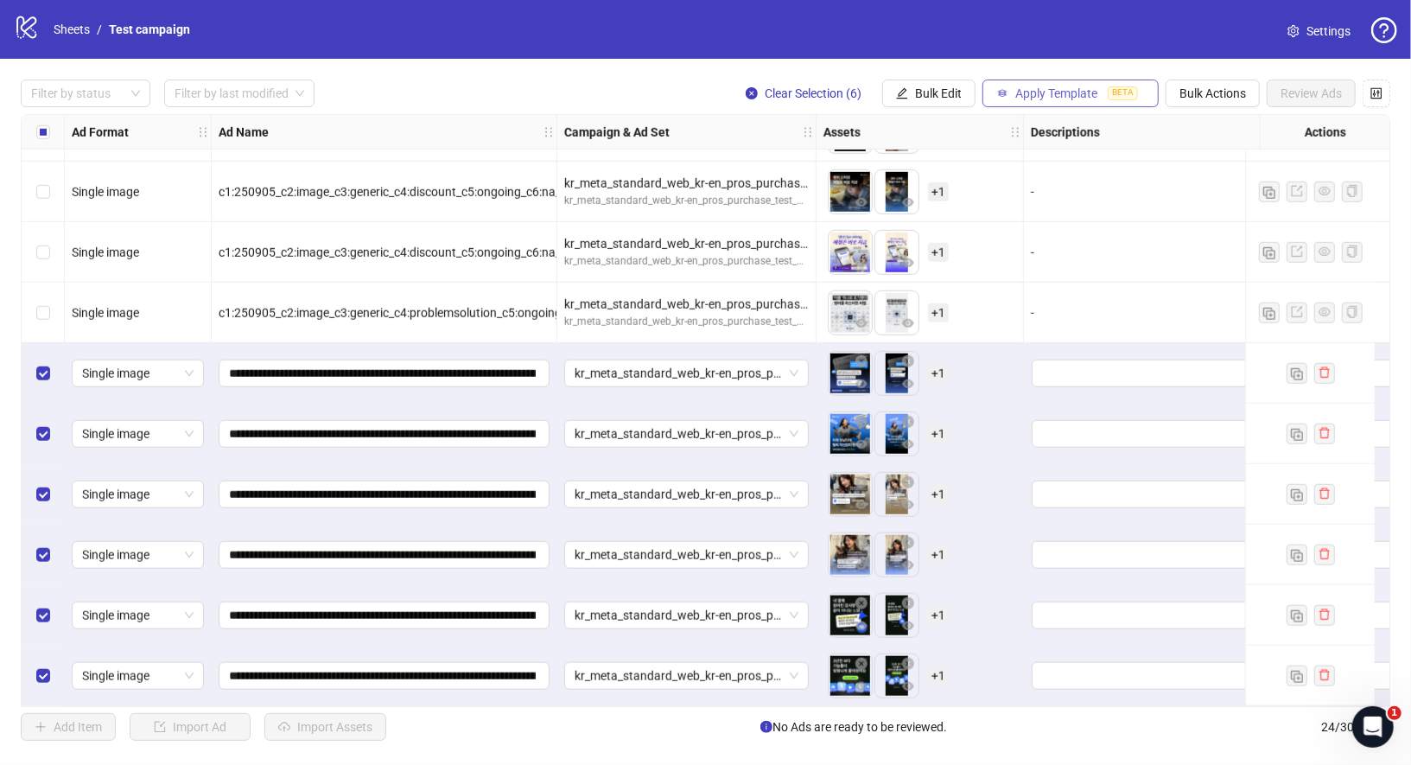
click at [1075, 103] on button "Apply Template BETA" at bounding box center [1070, 93] width 176 height 28
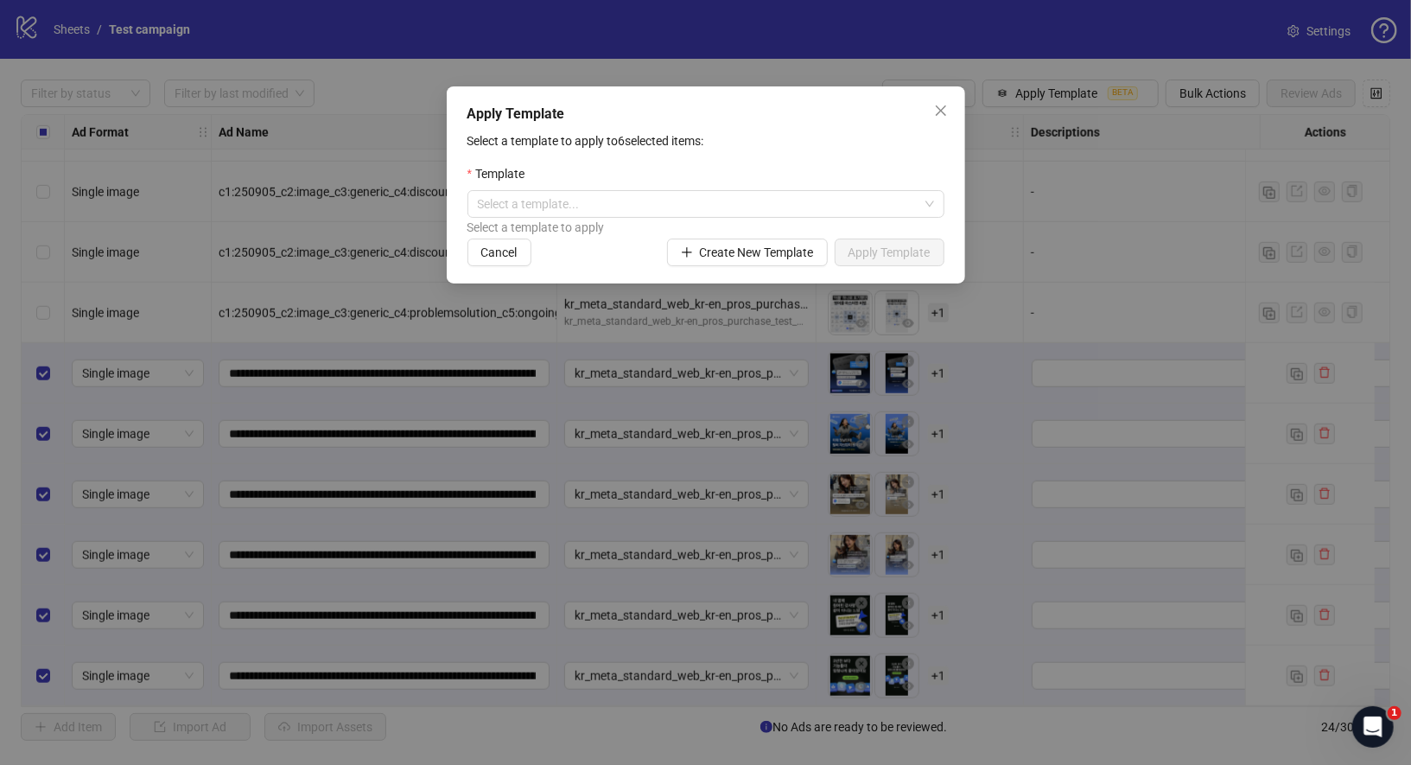
click at [838, 218] on div "Select a template to apply" at bounding box center [705, 227] width 477 height 19
click at [838, 206] on input "search" at bounding box center [698, 204] width 441 height 26
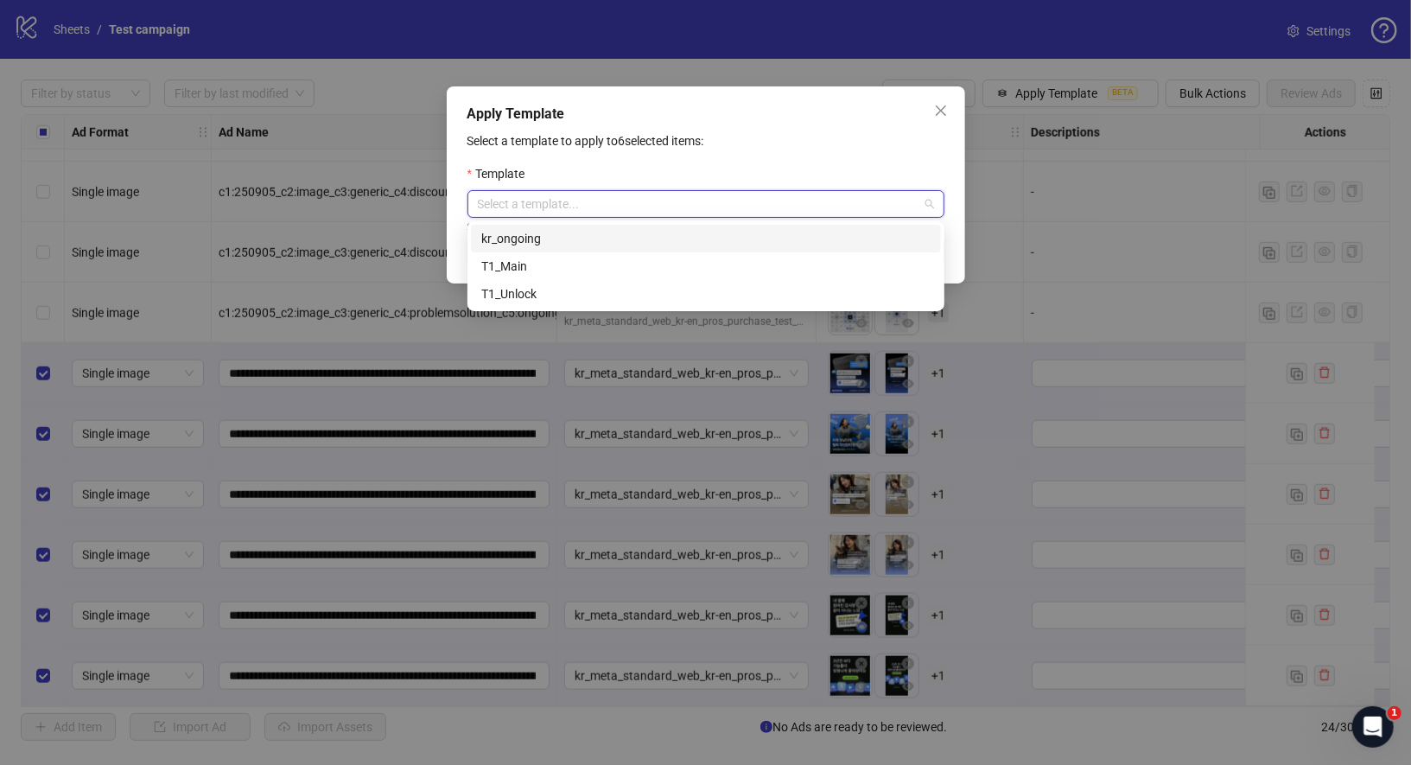
click at [537, 232] on div "kr_ongoing" at bounding box center [705, 238] width 449 height 19
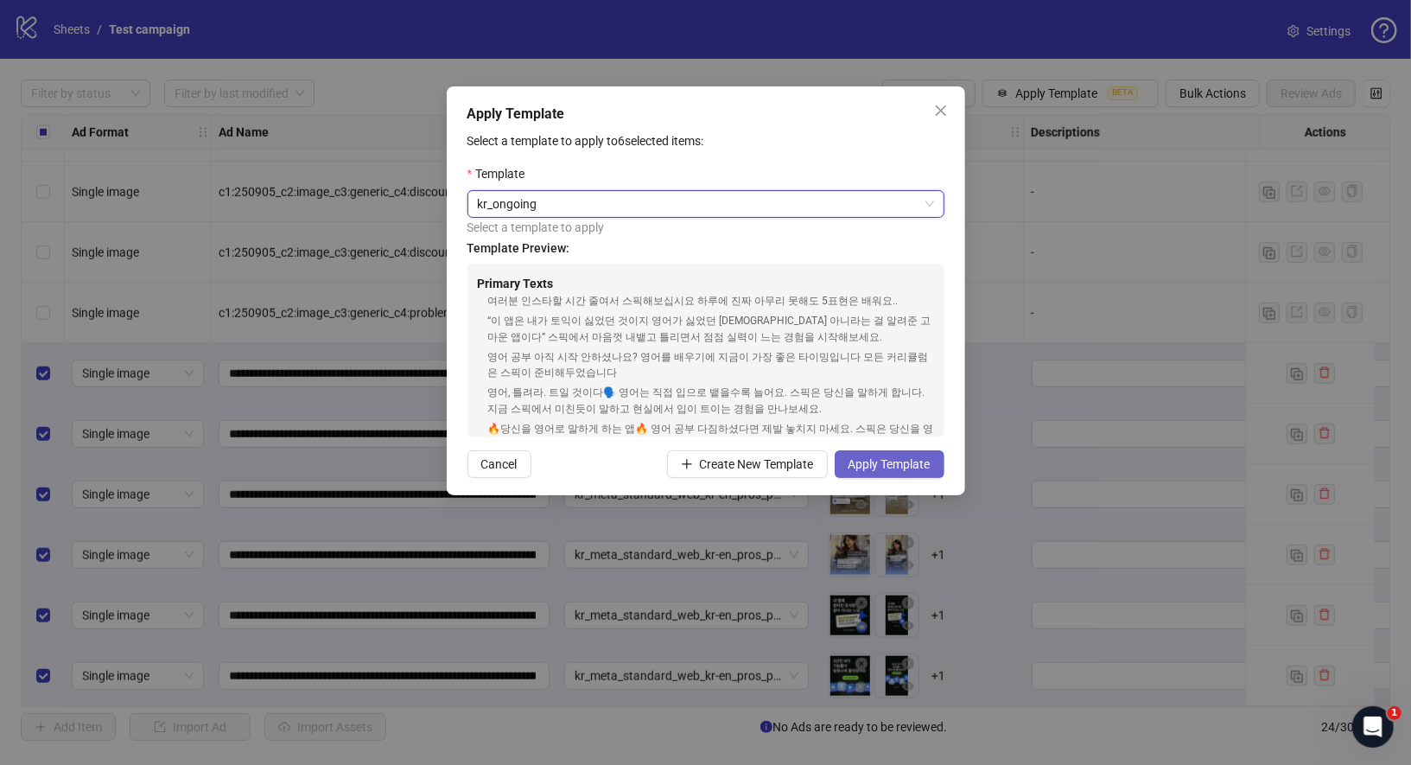
click at [883, 464] on span "Apply Template" at bounding box center [889, 464] width 82 height 14
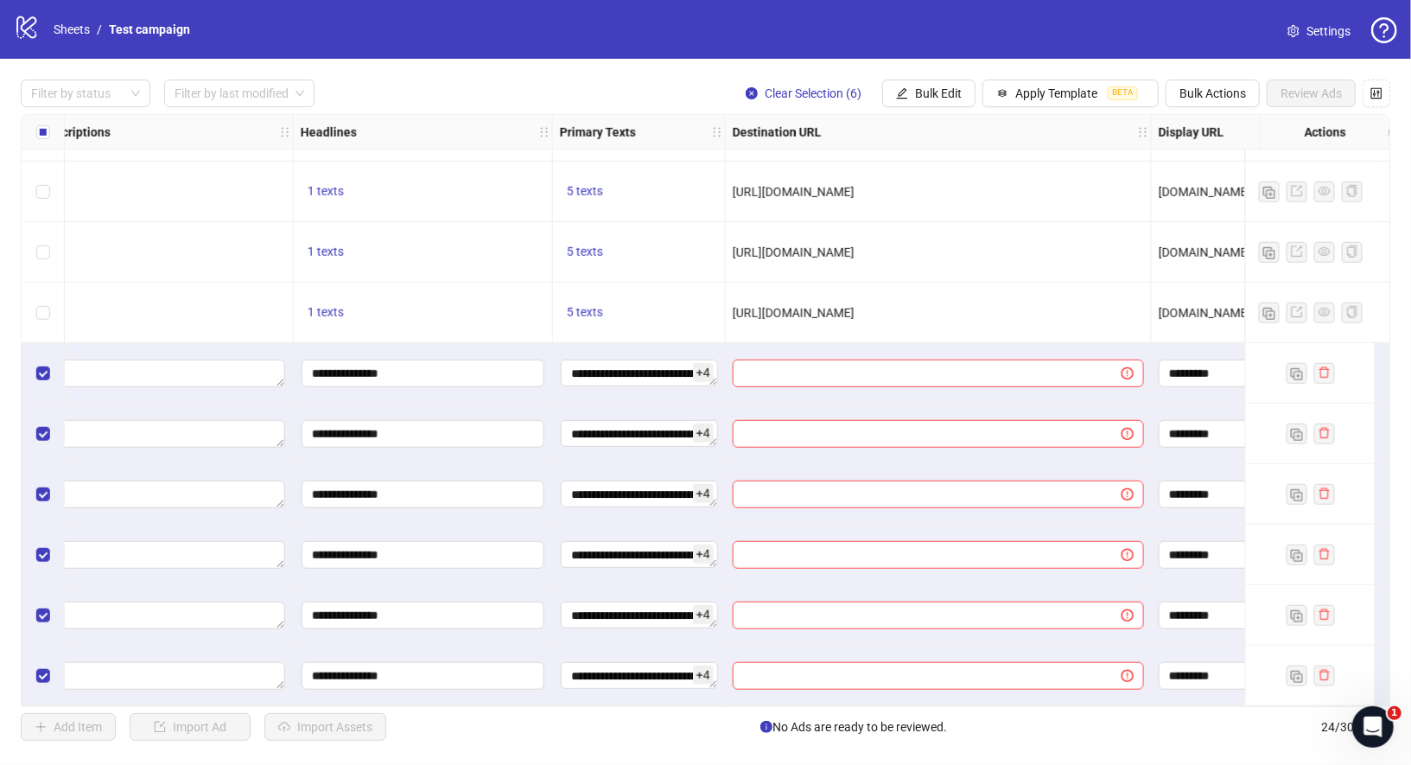
scroll to position [900, 1000]
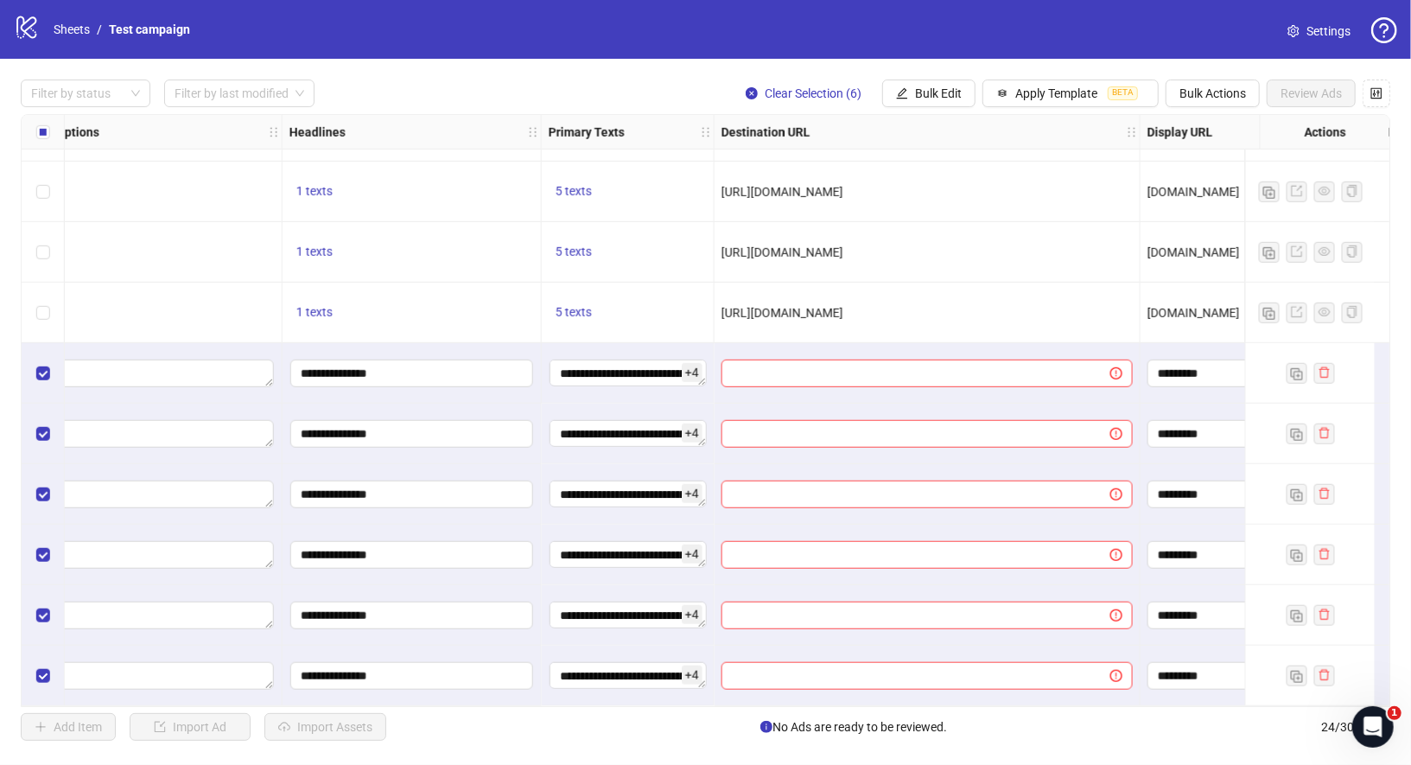
drag, startPoint x: 1018, startPoint y: 304, endPoint x: 719, endPoint y: 303, distance: 298.9
click at [719, 302] on div "[URL][DOMAIN_NAME]" at bounding box center [927, 313] width 426 height 60
copy span "[URL][DOMAIN_NAME]"
click at [924, 99] on span "Bulk Edit" at bounding box center [938, 93] width 47 height 14
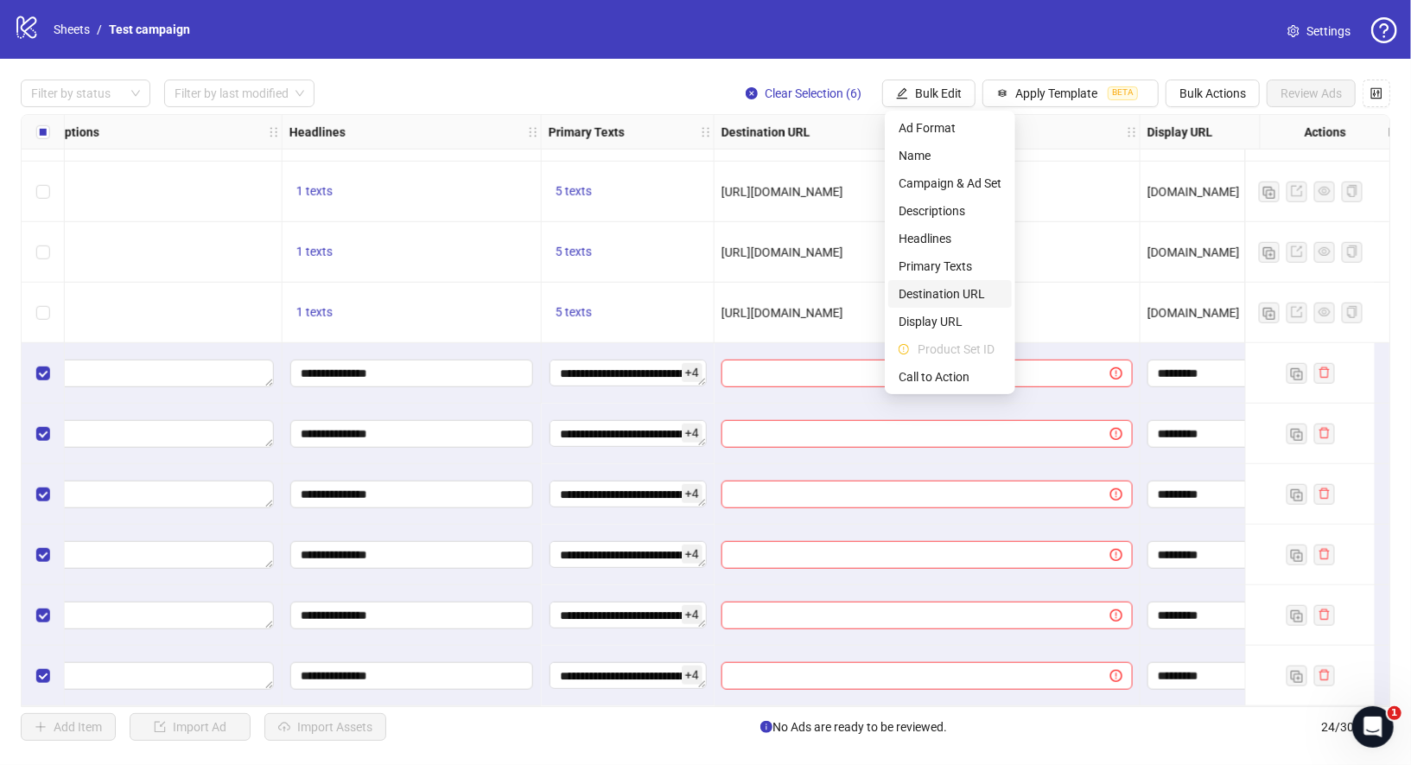
click at [960, 295] on span "Destination URL" at bounding box center [950, 293] width 103 height 19
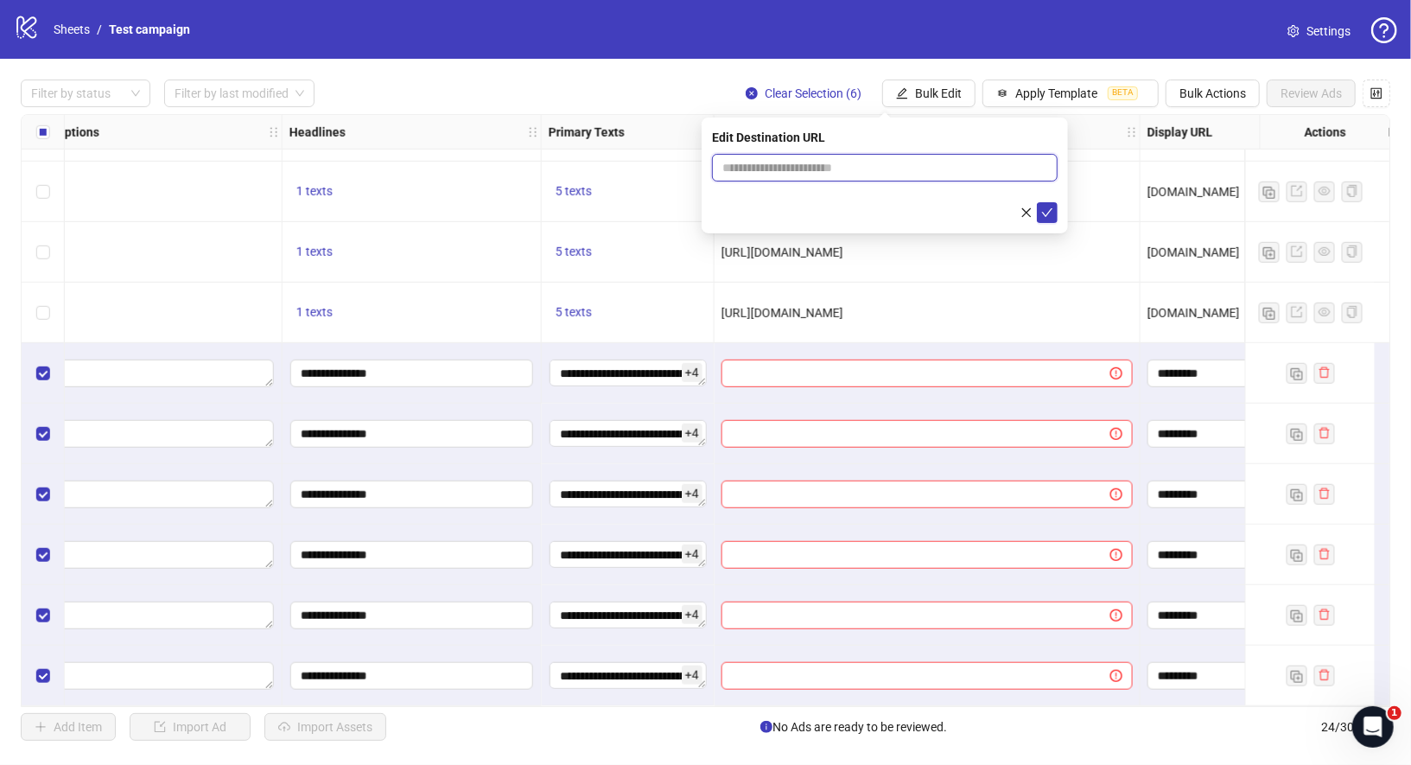
click at [892, 169] on input "text" at bounding box center [877, 167] width 311 height 19
paste input "**********"
type input "**********"
click at [1057, 214] on div "**********" at bounding box center [885, 175] width 366 height 116
click at [1042, 214] on icon "check" at bounding box center [1047, 212] width 12 height 12
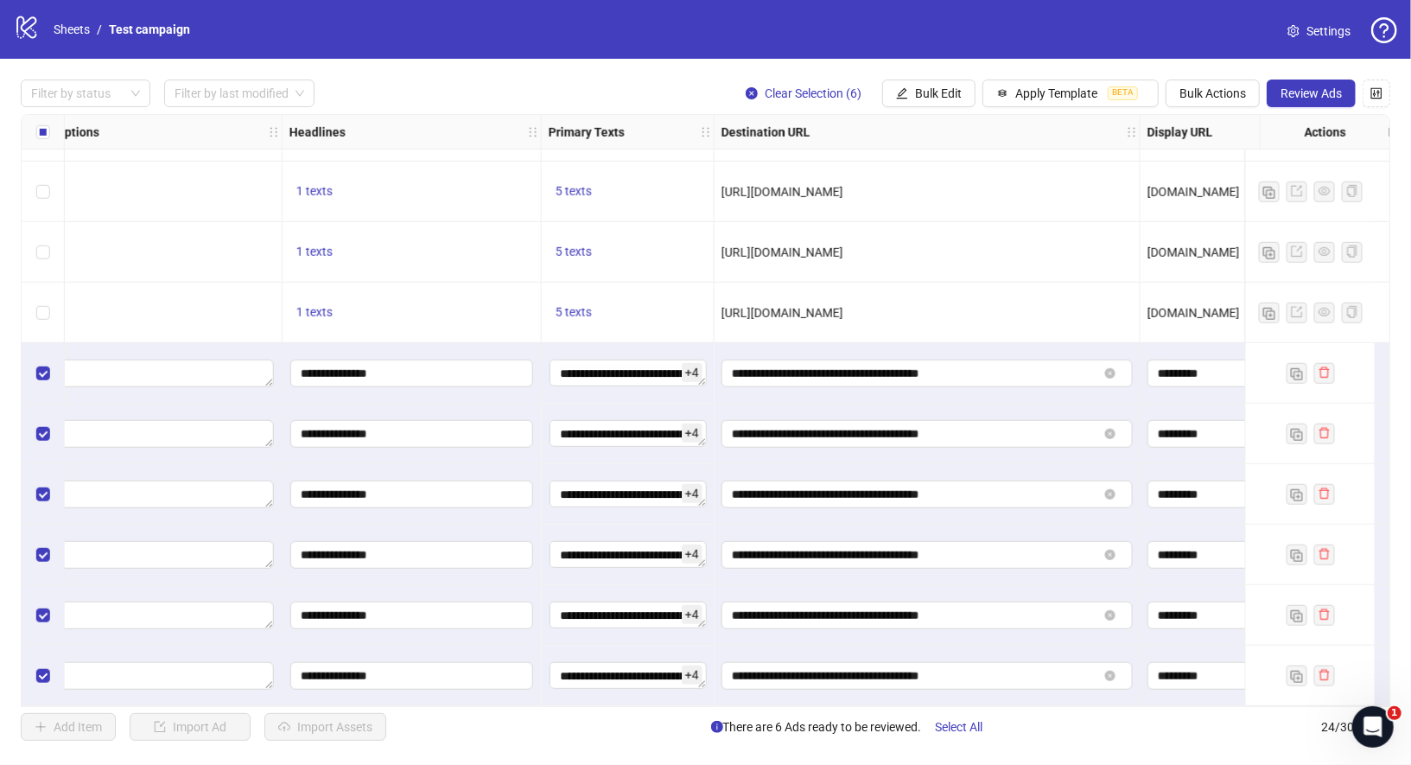
scroll to position [900, 0]
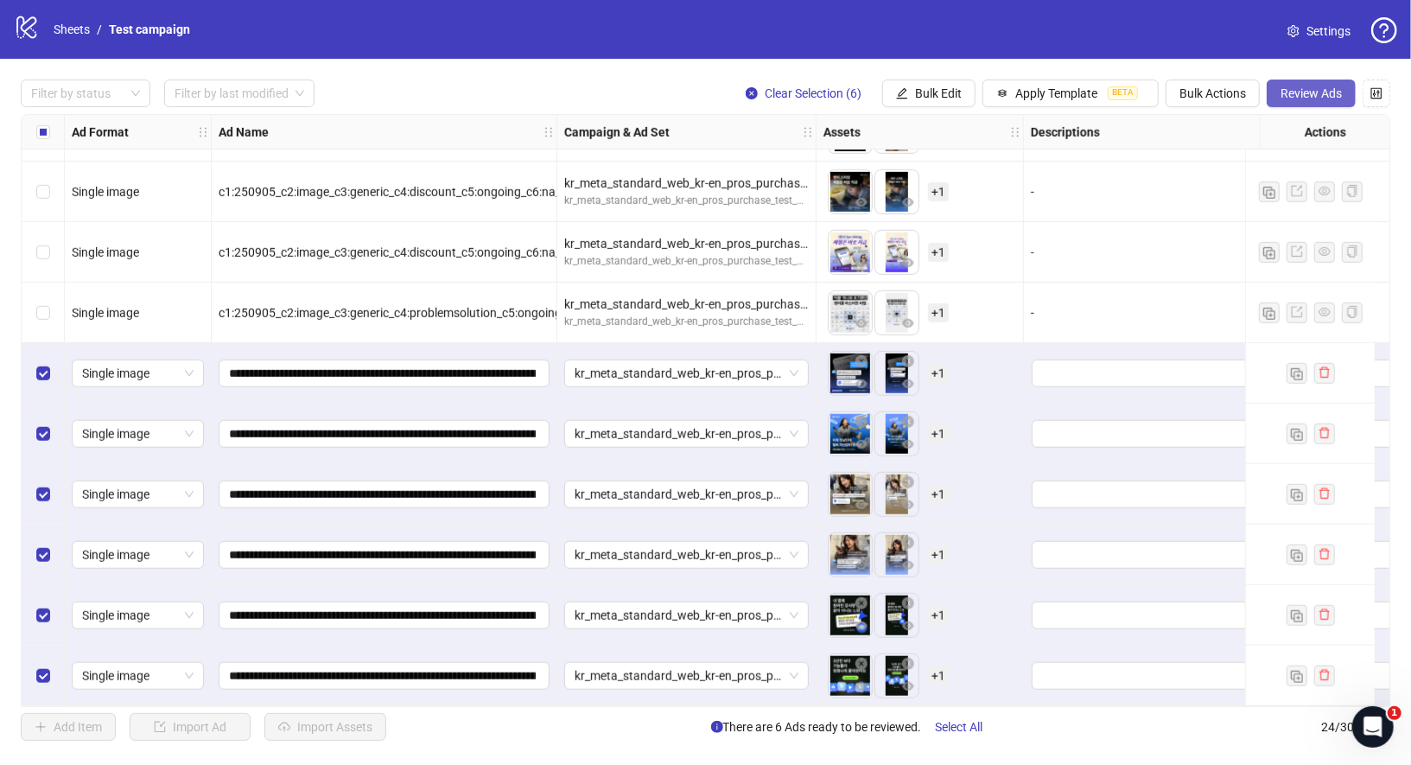
click at [1314, 95] on span "Review Ads" at bounding box center [1310, 93] width 61 height 14
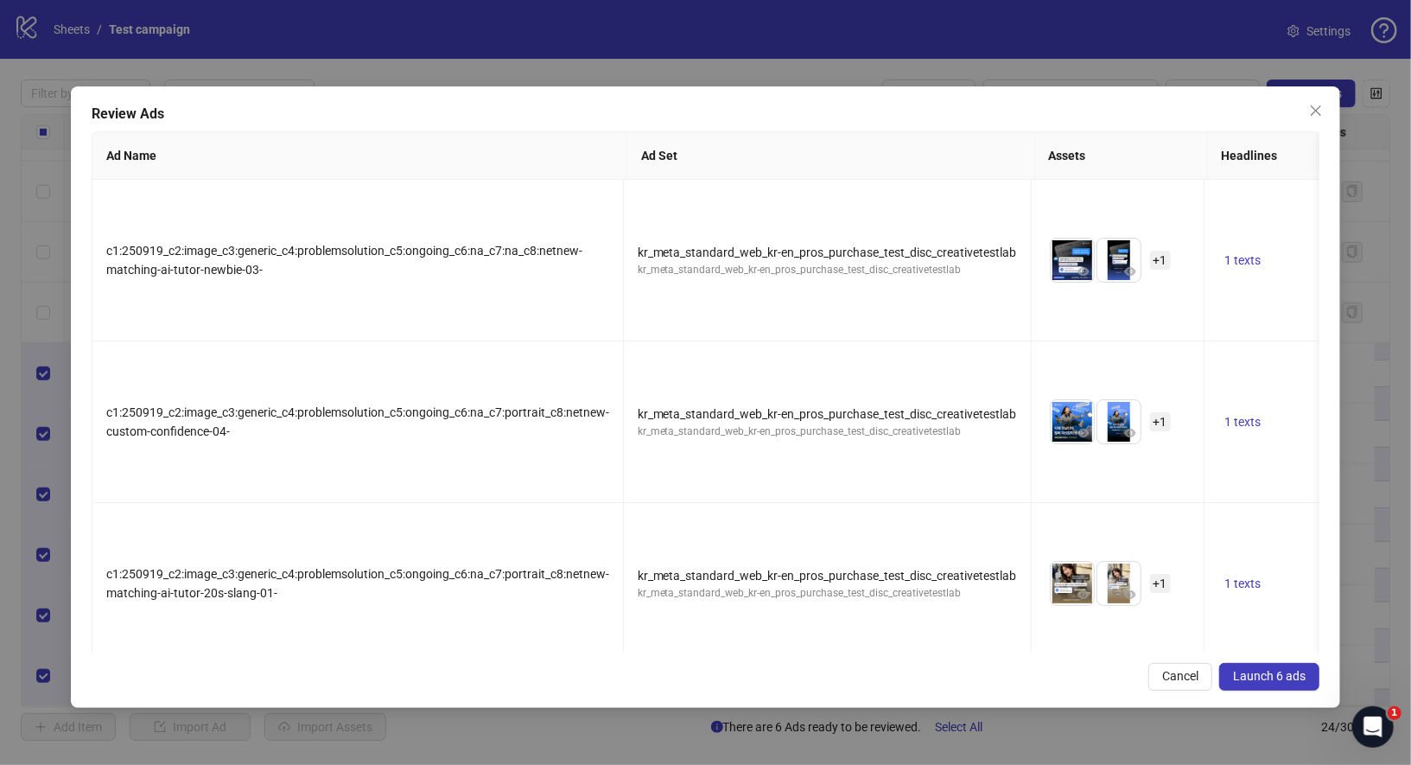
click at [1270, 670] on span "Launch 6 ads" at bounding box center [1269, 676] width 73 height 14
